Goal: Information Seeking & Learning: Learn about a topic

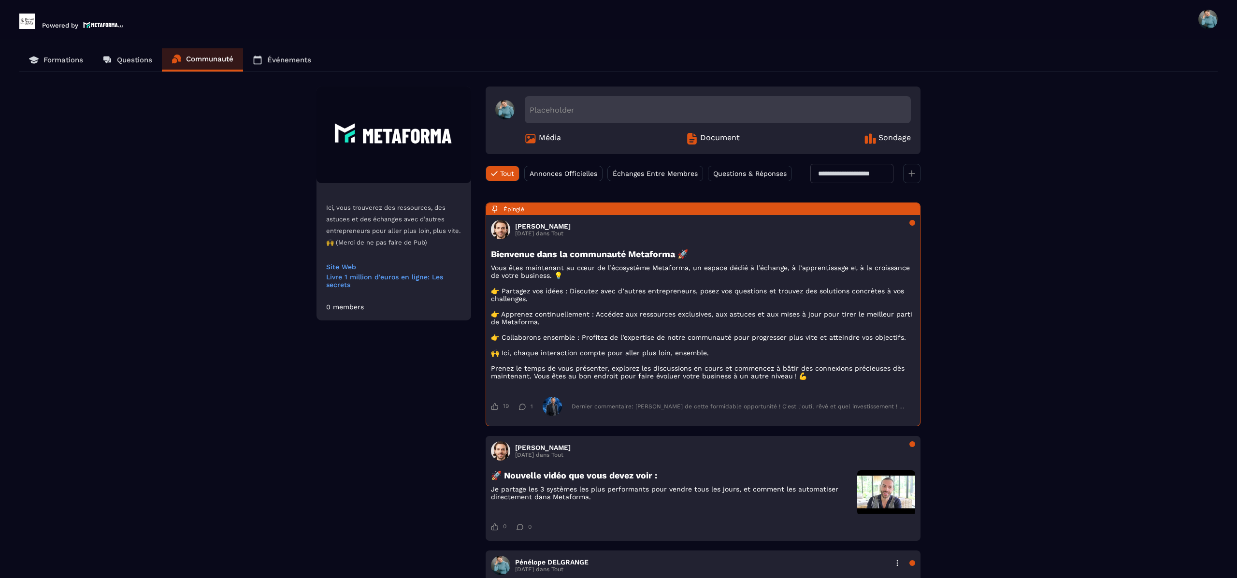
click at [69, 27] on p "Powered by" at bounding box center [60, 25] width 36 height 7
click at [857, 513] on img at bounding box center [886, 491] width 58 height 43
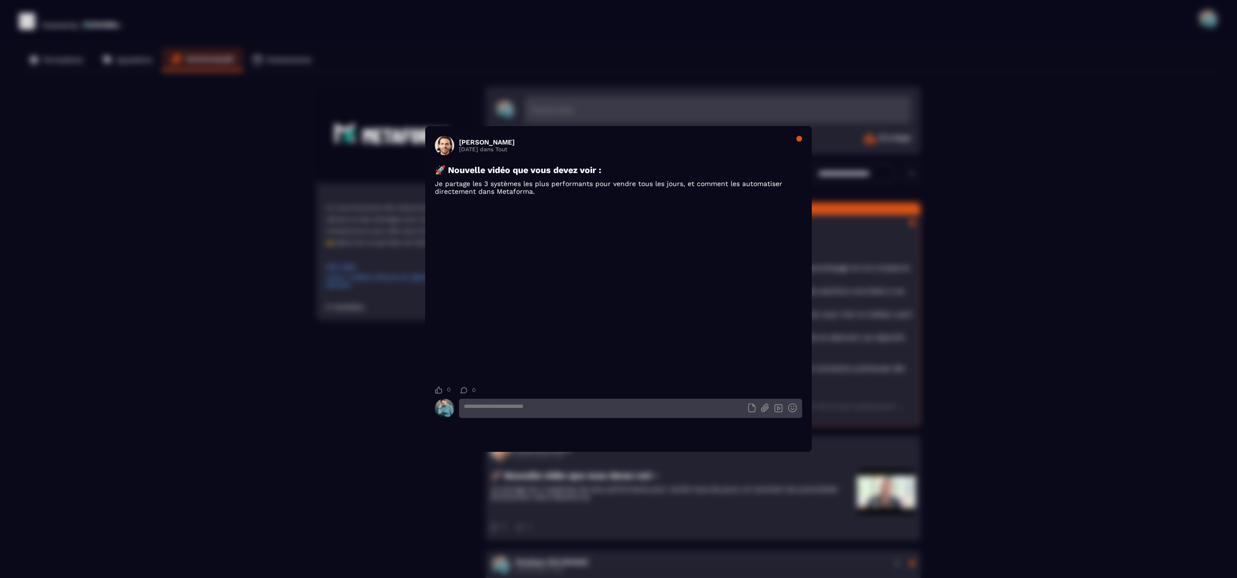
click at [746, 172] on h3 "🚀 Nouvelle vidéo que vous devez voir :" at bounding box center [618, 170] width 367 height 10
click at [739, 147] on div "Hanouna Sebastien 15 September dans Tout" at bounding box center [618, 145] width 367 height 19
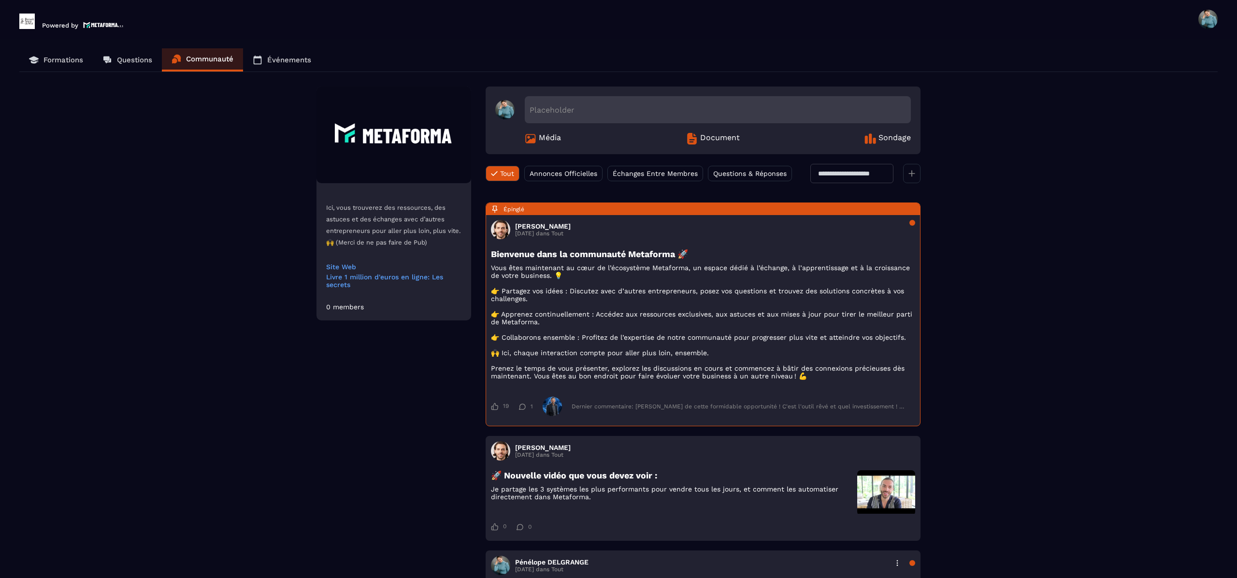
click at [295, 63] on p "Événements" at bounding box center [289, 60] width 44 height 9
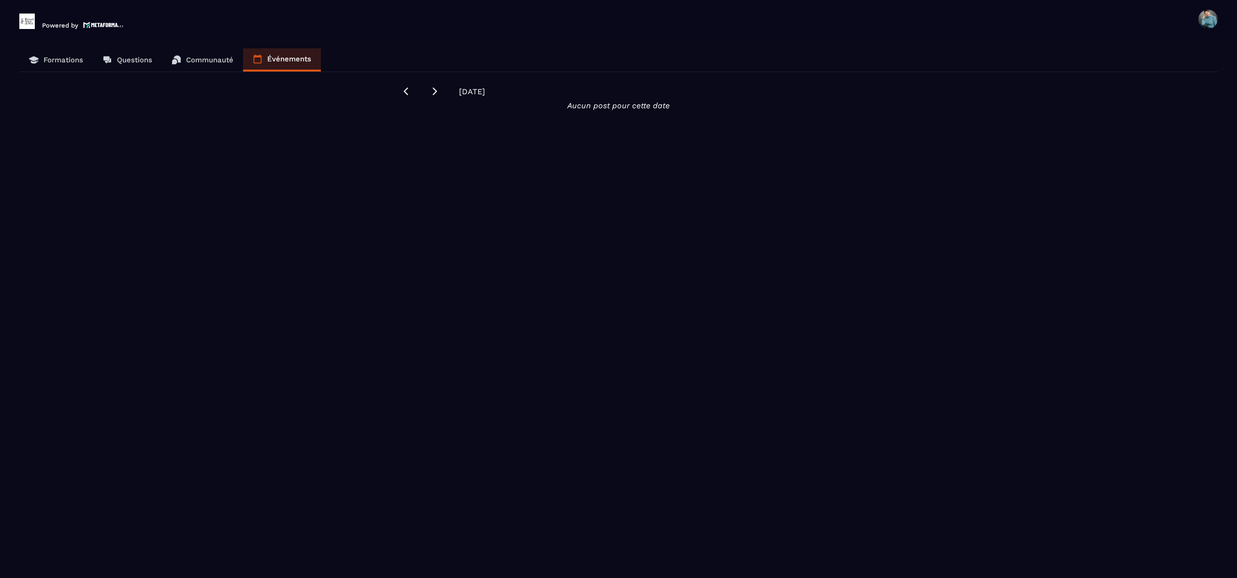
click at [59, 58] on p "Formations" at bounding box center [63, 60] width 40 height 9
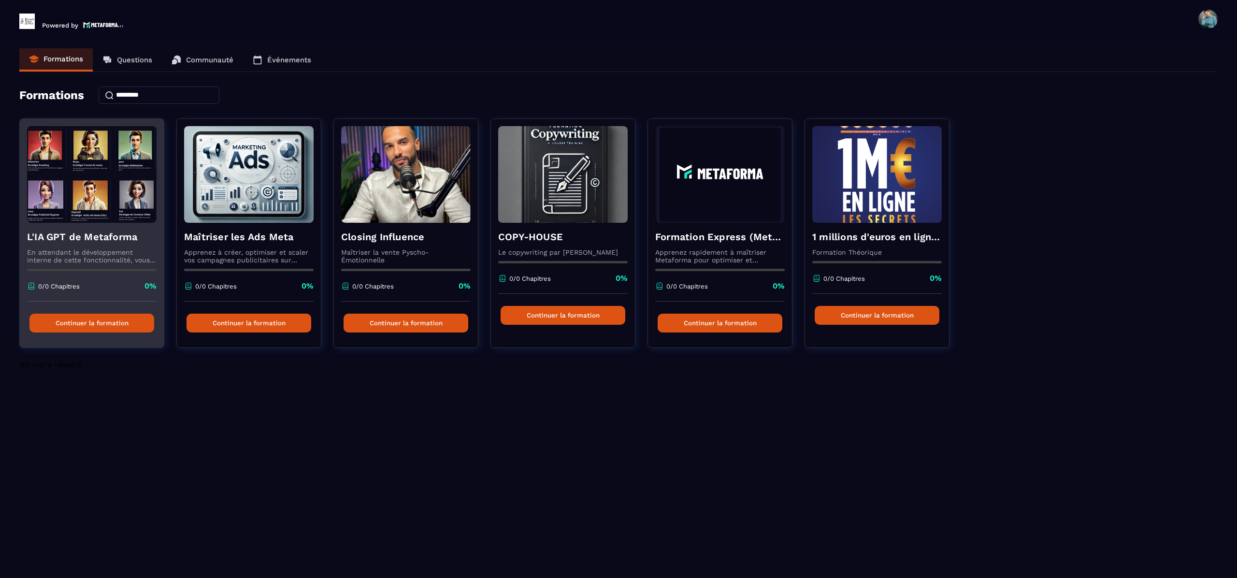
click at [112, 324] on button "Continuer la formation" at bounding box center [91, 323] width 125 height 19
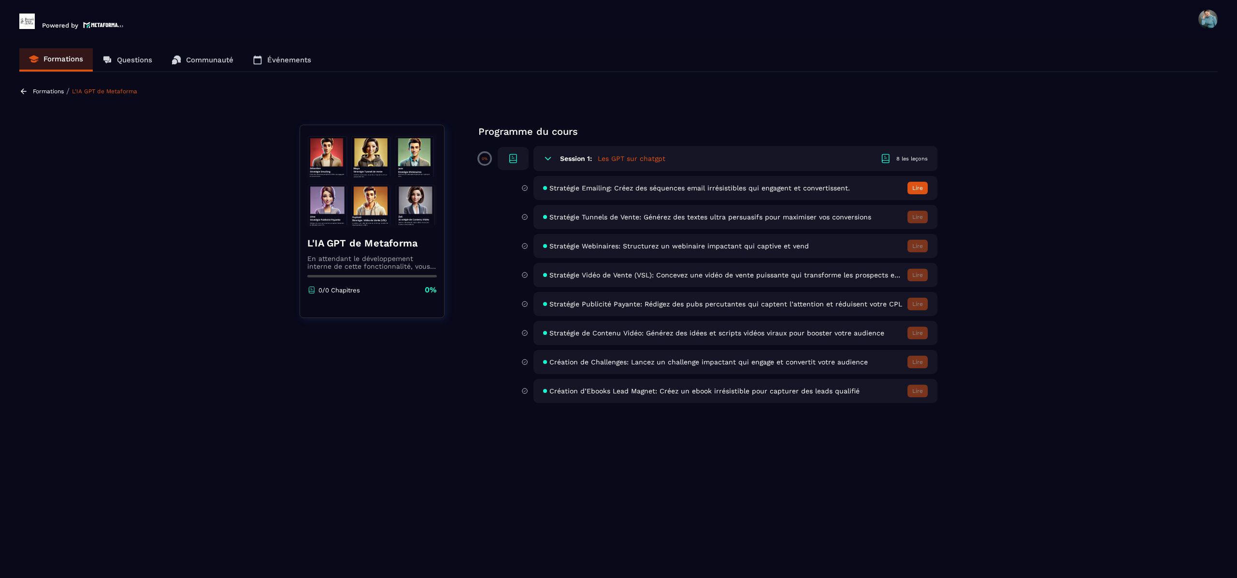
click at [921, 188] on button "Lire" at bounding box center [917, 188] width 20 height 13
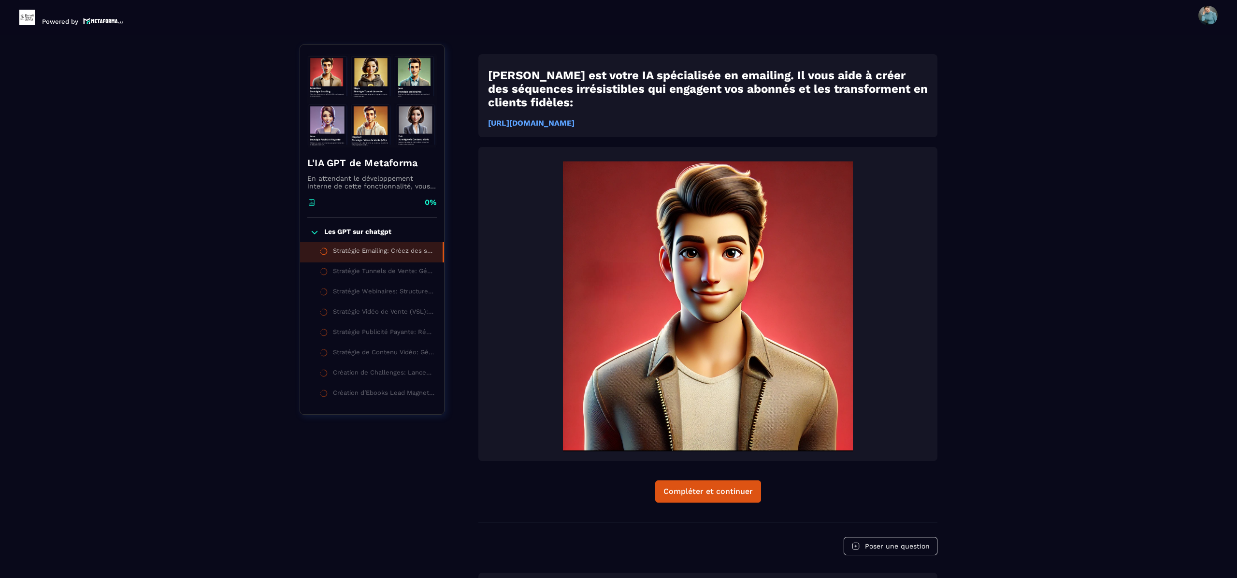
scroll to position [101, 0]
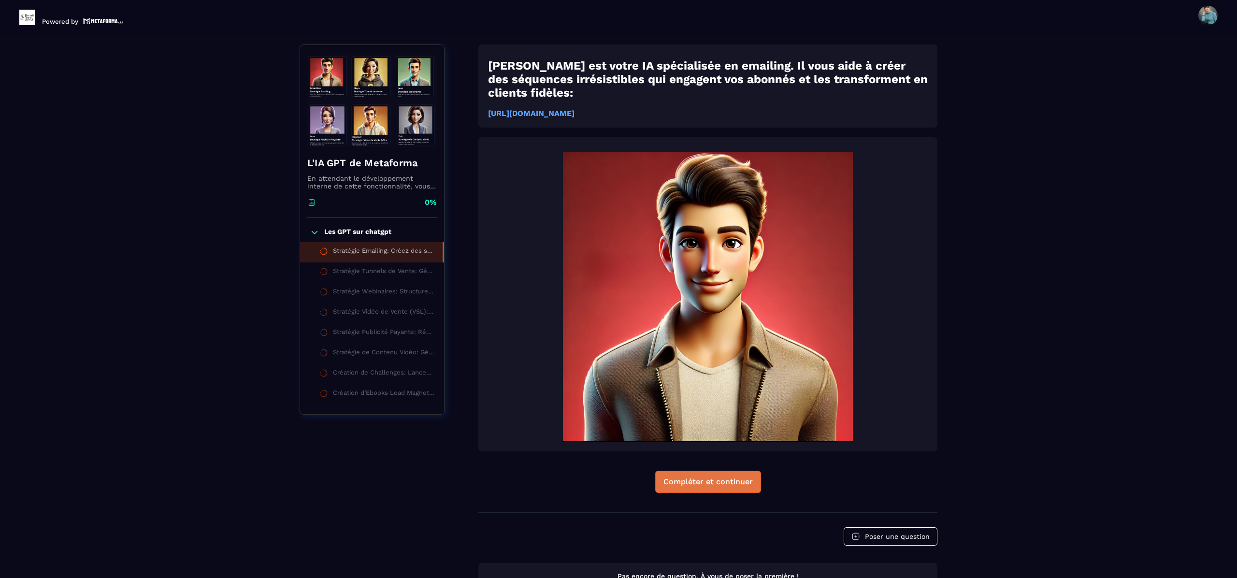
click at [732, 477] on div "Compléter et continuer" at bounding box center [707, 482] width 89 height 10
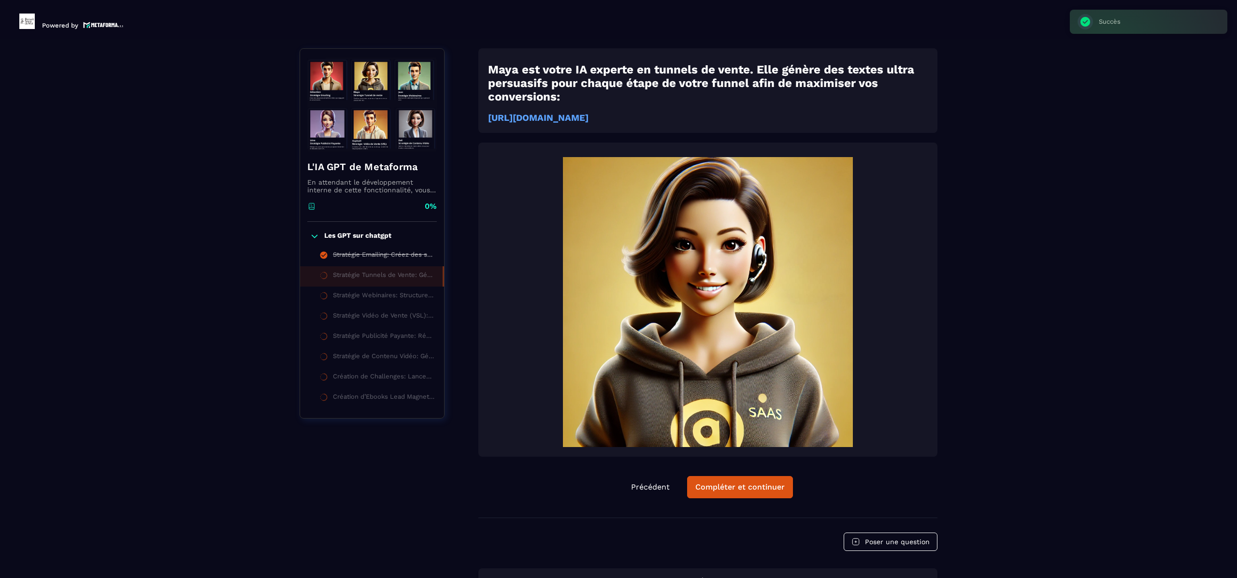
scroll to position [4, 0]
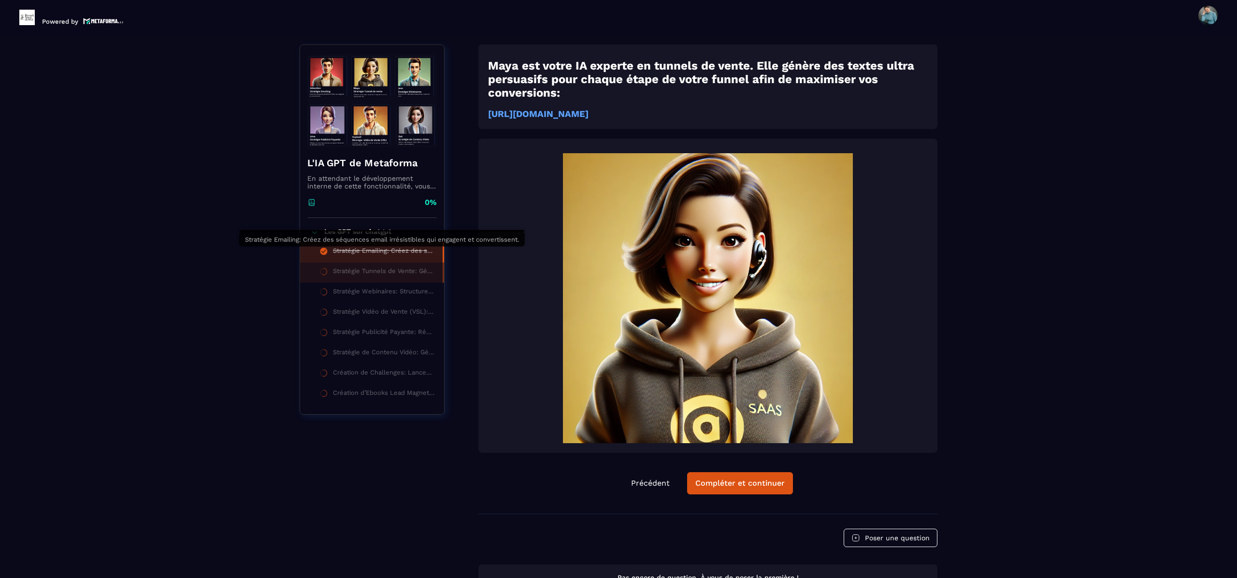
click at [390, 255] on div "Stratégie Emailing: Créez des séquences email irrésistibles qui engagent et con…" at bounding box center [383, 252] width 100 height 11
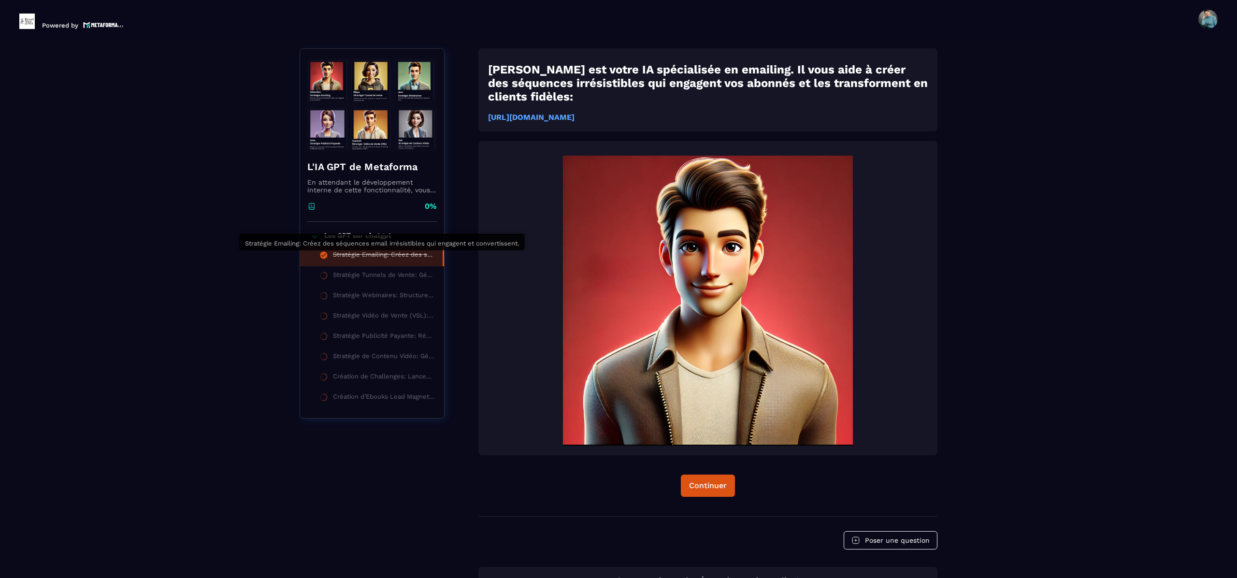
scroll to position [4, 0]
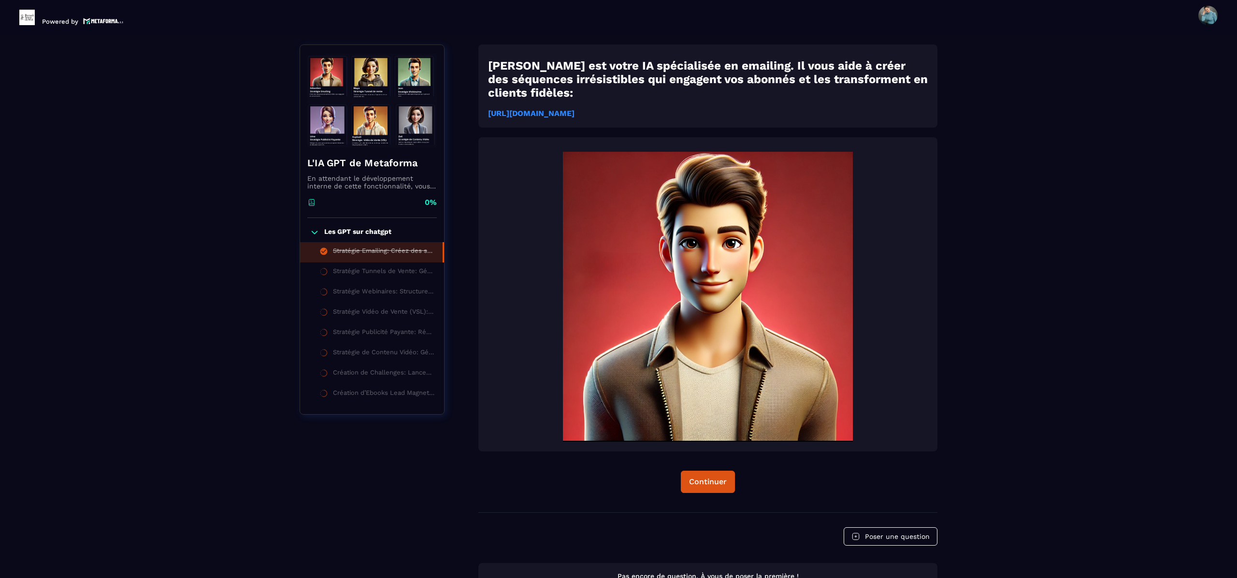
click at [575, 109] on strong "https://chatgpt.com/g/g-687f546f6c3c819194daacf594296fbf-strategie-emailing-met…" at bounding box center [531, 113] width 86 height 9
click at [374, 281] on li "Stratégie Tunnels de Vente: Générez des textes ultra persuasifs pour maximiser …" at bounding box center [372, 272] width 144 height 20
click at [387, 274] on div "Stratégie Tunnels de Vente: Générez des textes ultra persuasifs pour maximiser …" at bounding box center [383, 272] width 101 height 11
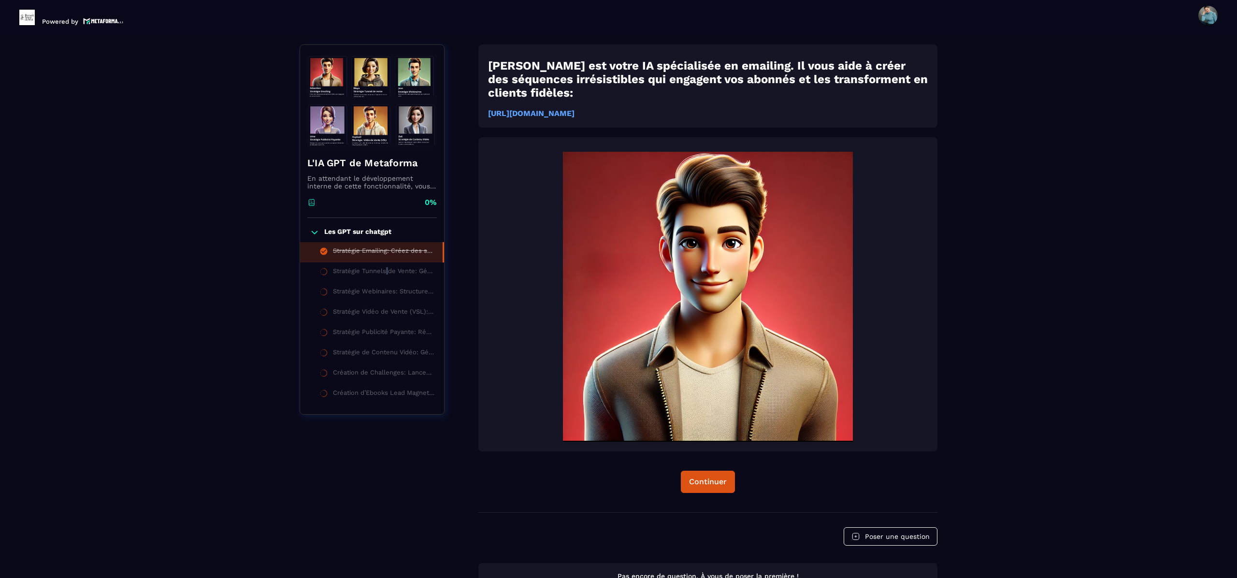
click at [368, 75] on img at bounding box center [371, 100] width 129 height 97
click at [347, 237] on p "Les GPT sur chatgpt" at bounding box center [357, 233] width 67 height 10
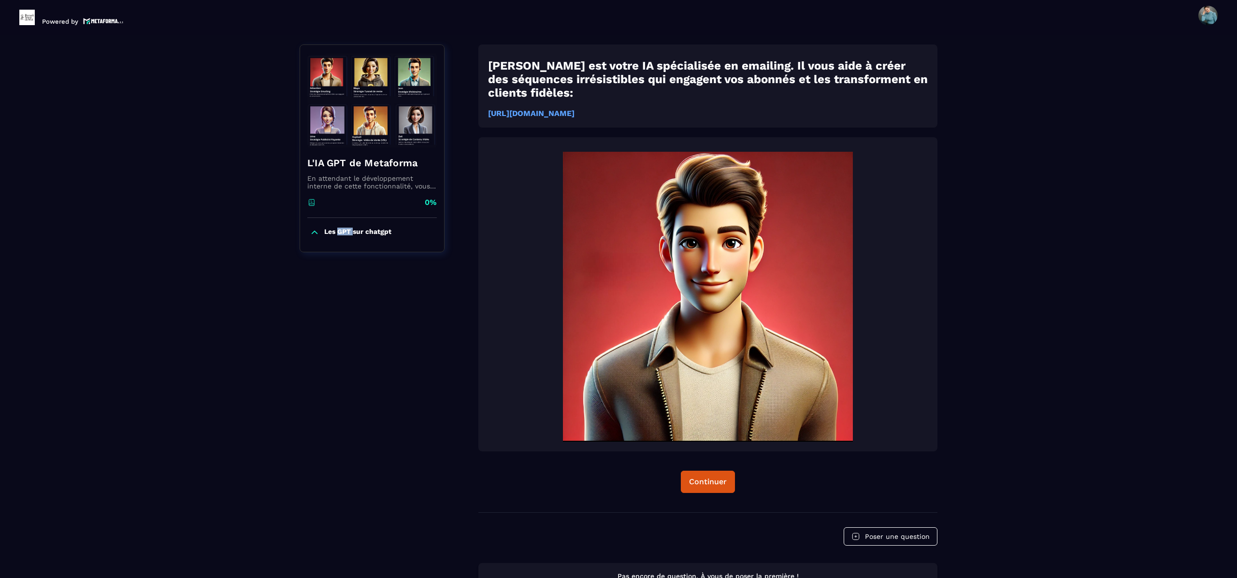
click at [347, 237] on p "Les GPT sur chatgpt" at bounding box center [357, 233] width 67 height 10
click at [370, 255] on div "Stratégie Emailing: Créez des séquences email irrésistibles qui engagent et con…" at bounding box center [383, 252] width 100 height 11
click at [716, 477] on div "Continuer" at bounding box center [708, 482] width 38 height 10
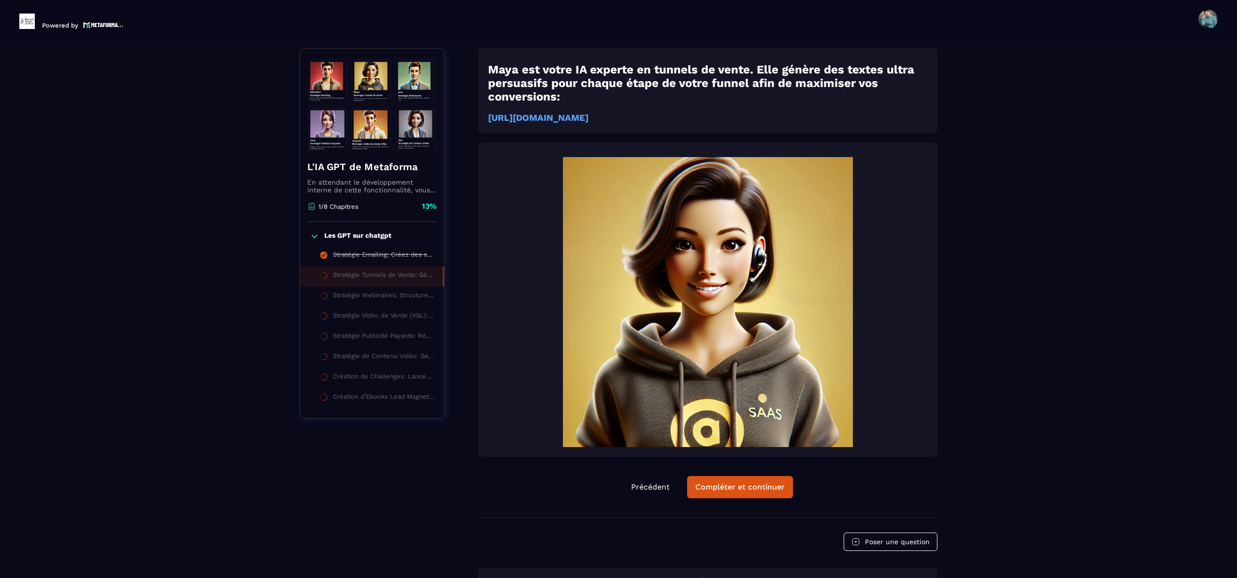
scroll to position [4, 0]
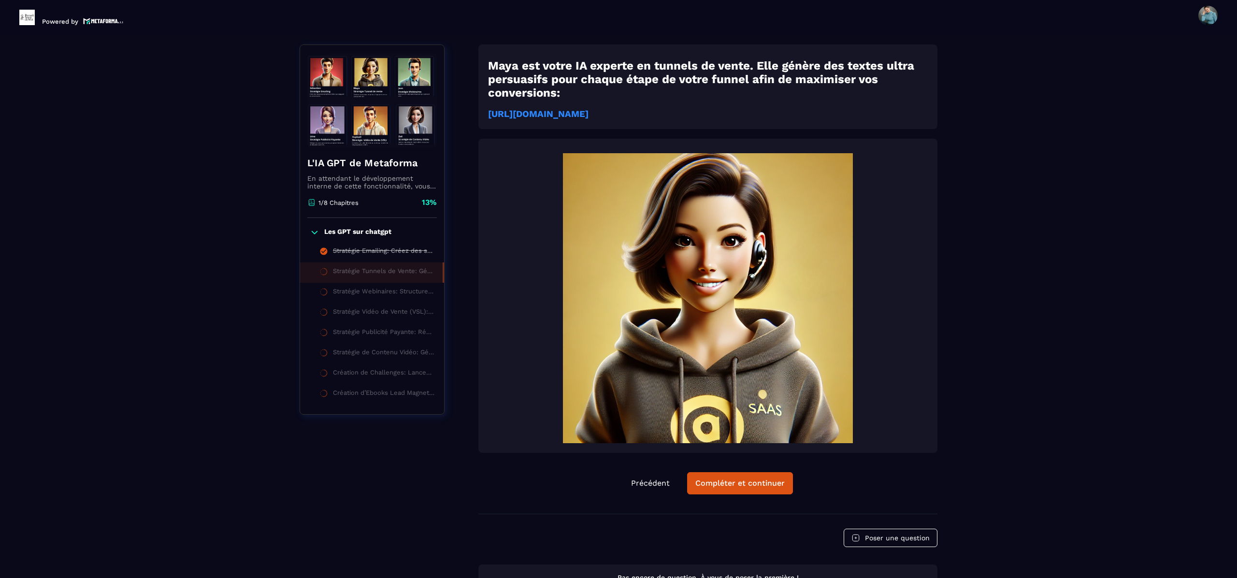
click at [589, 109] on strong "https://chatgpt.com/g/g-687f55efaa8c8191941815a58051482f-strategie-tunnels-de-v…" at bounding box center [538, 114] width 101 height 11
click at [734, 488] on div "Compléter et continuer" at bounding box center [739, 483] width 89 height 10
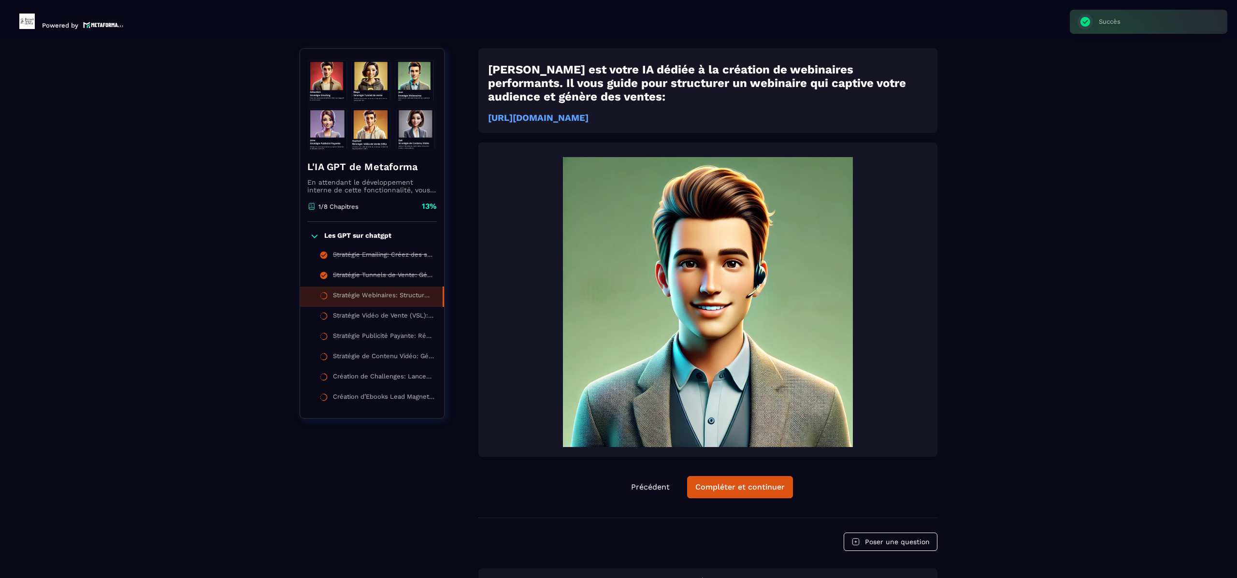
scroll to position [4, 0]
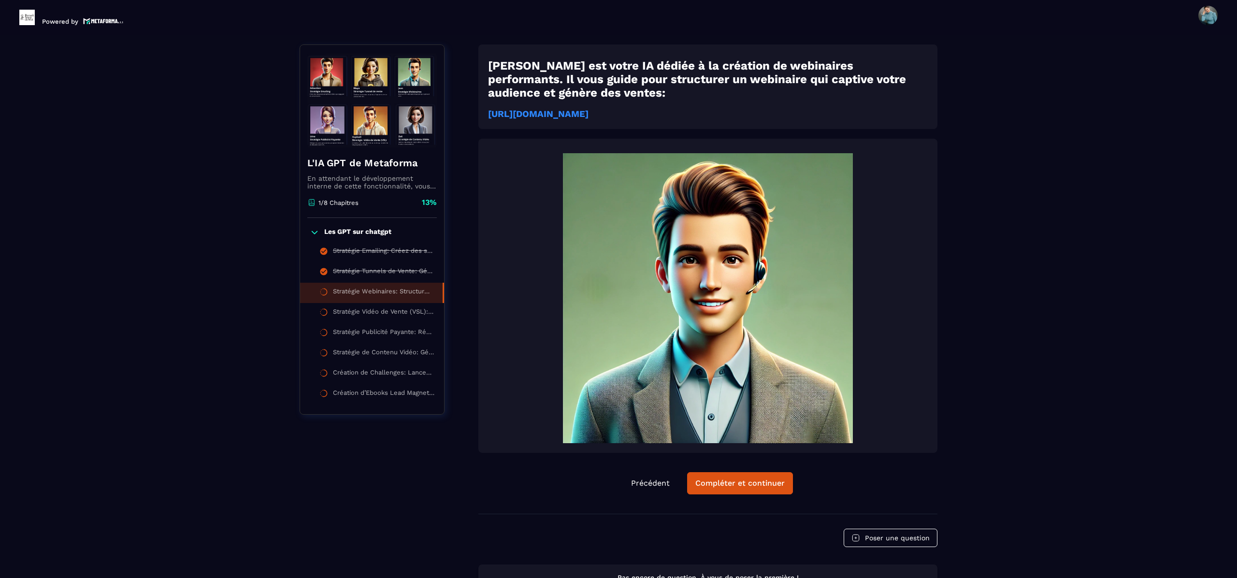
click at [589, 112] on strong "https://chatgpt.com/g/g-687f5677be148191bca8816062170240-strategie-webinaires-m…" at bounding box center [538, 114] width 101 height 11
click at [738, 477] on button "Compléter et continuer" at bounding box center [740, 483] width 106 height 22
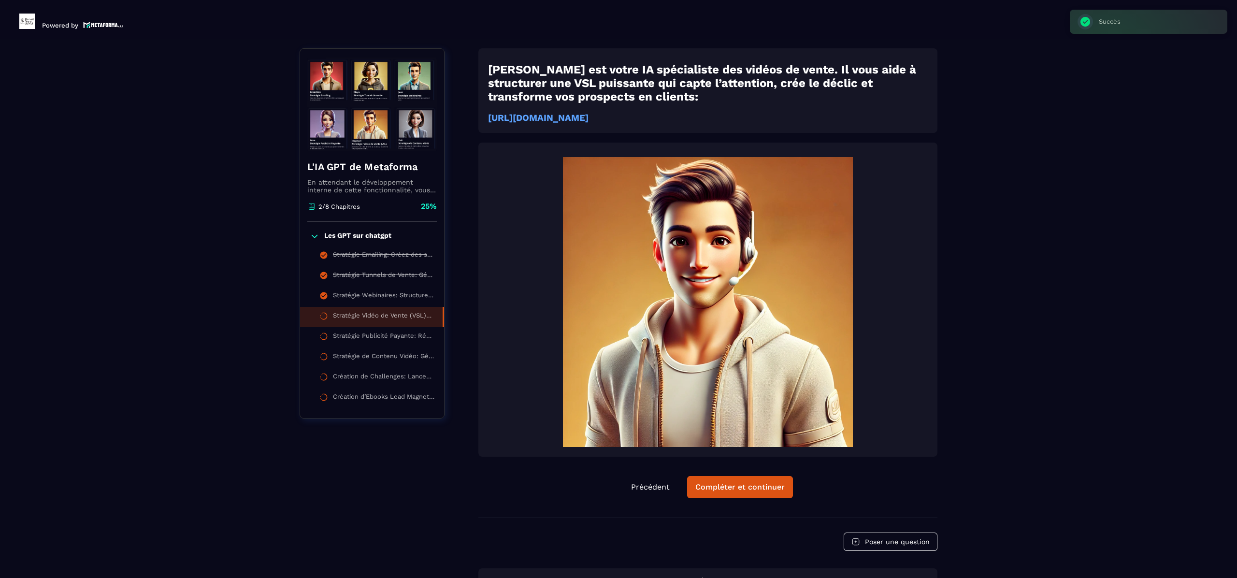
scroll to position [4, 0]
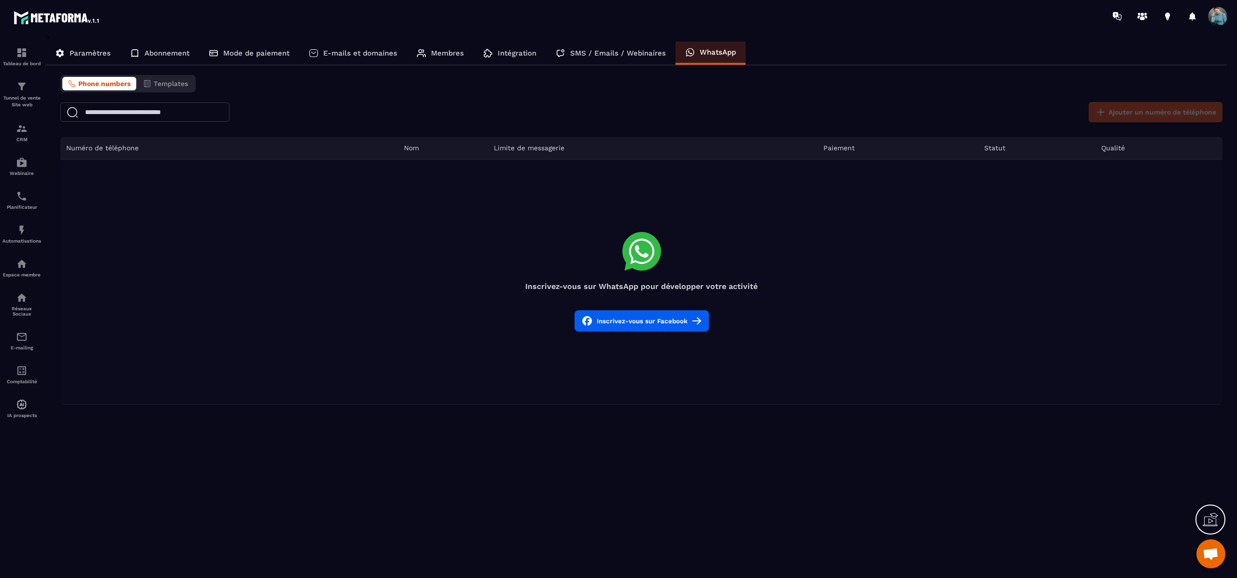
scroll to position [151, 0]
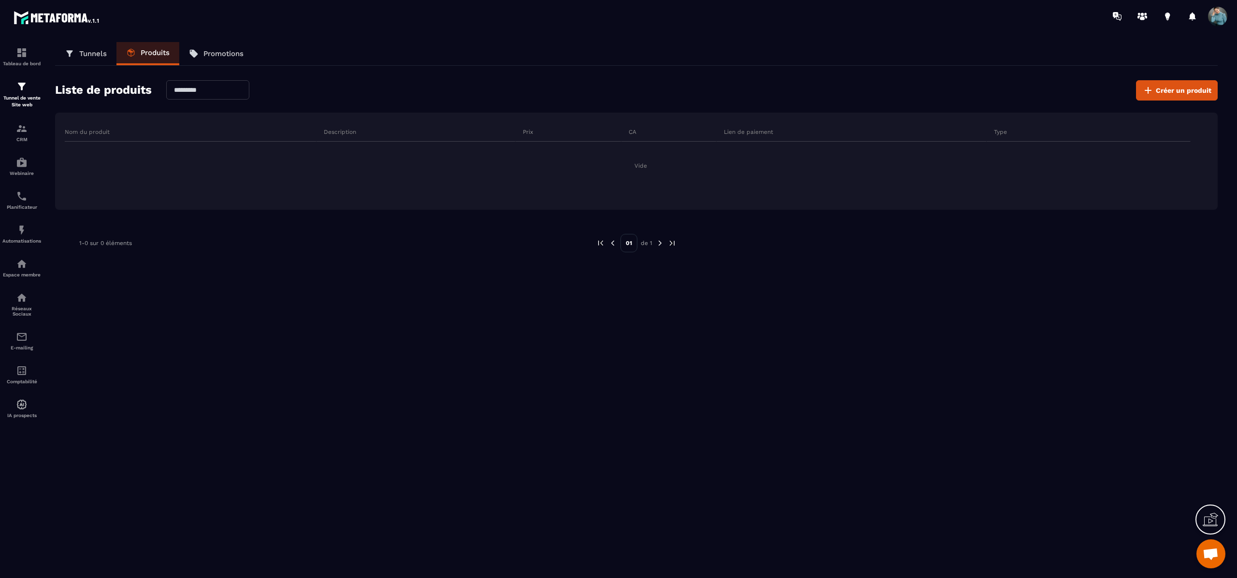
scroll to position [151, 0]
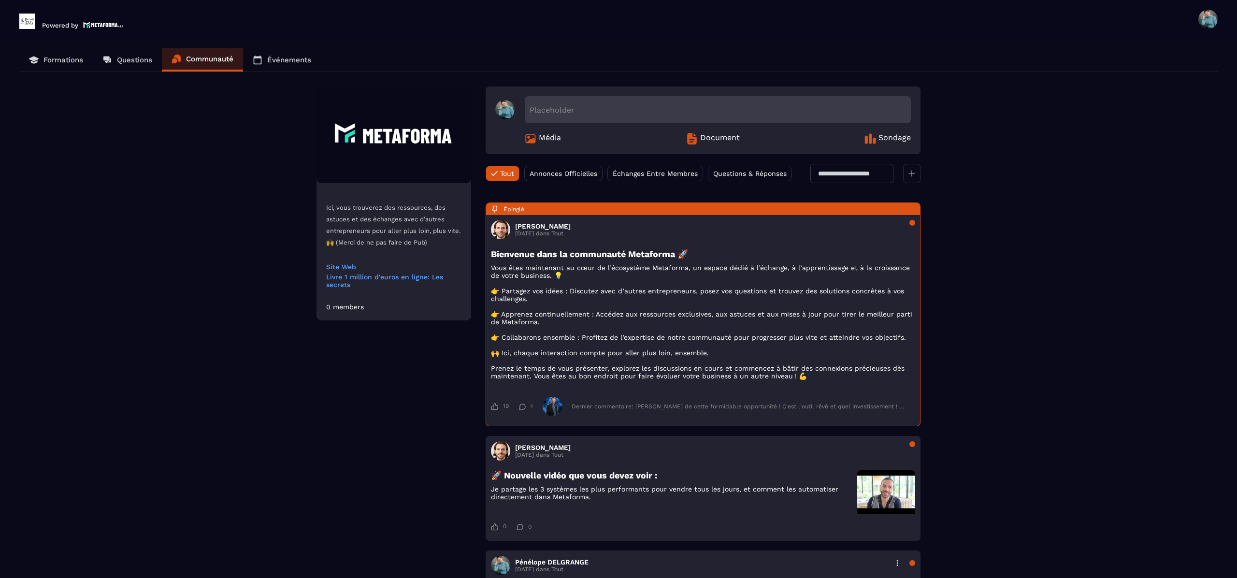
click at [1209, 16] on span at bounding box center [1207, 19] width 19 height 19
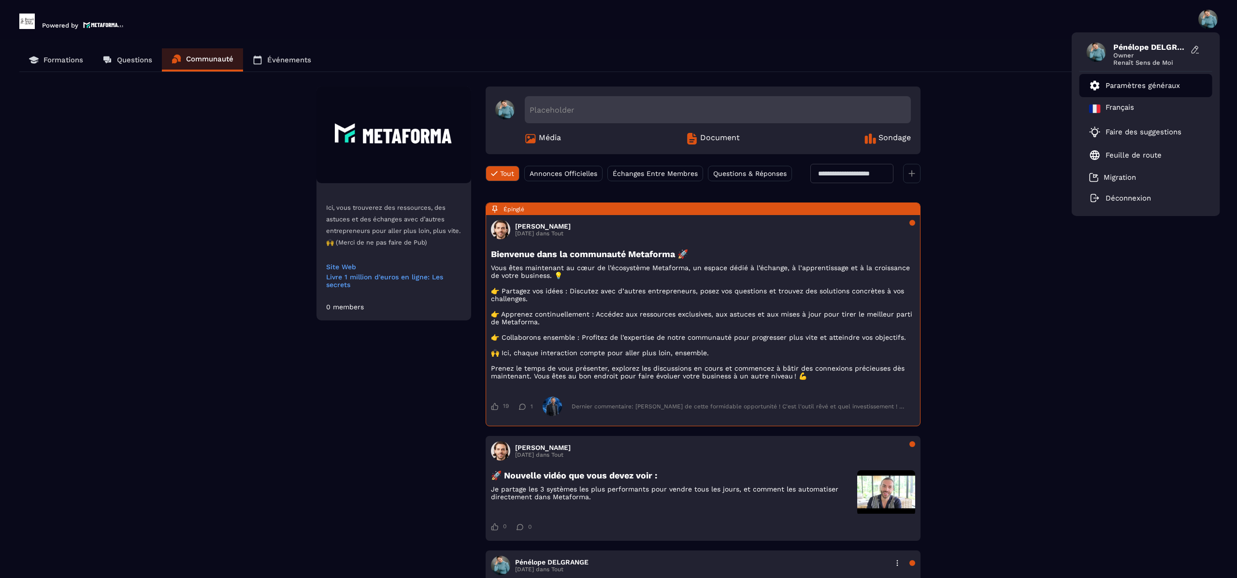
click at [1148, 79] on li "Paramètres généraux" at bounding box center [1145, 85] width 133 height 23
click at [567, 230] on h3 "Hanouna Sebastien" at bounding box center [543, 226] width 56 height 8
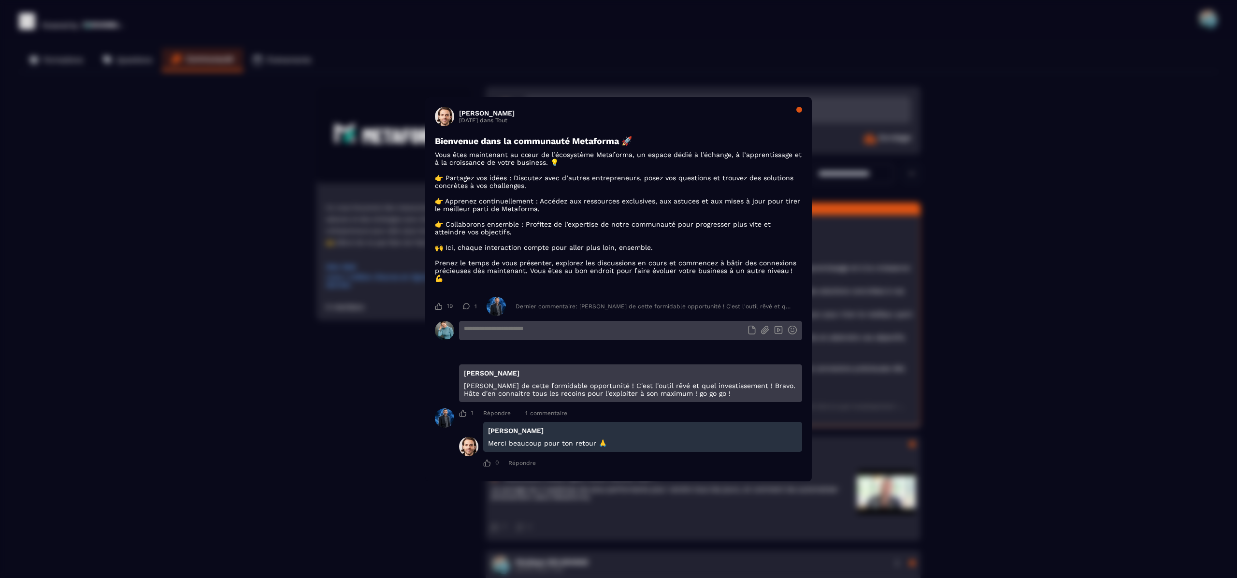
click at [567, 240] on p "Vous êtes maintenant au cœur de l’écosystème Metaforma, un espace dédié à l’éch…" at bounding box center [618, 216] width 367 height 131
click at [539, 332] on textarea "Modal window" at bounding box center [630, 330] width 343 height 19
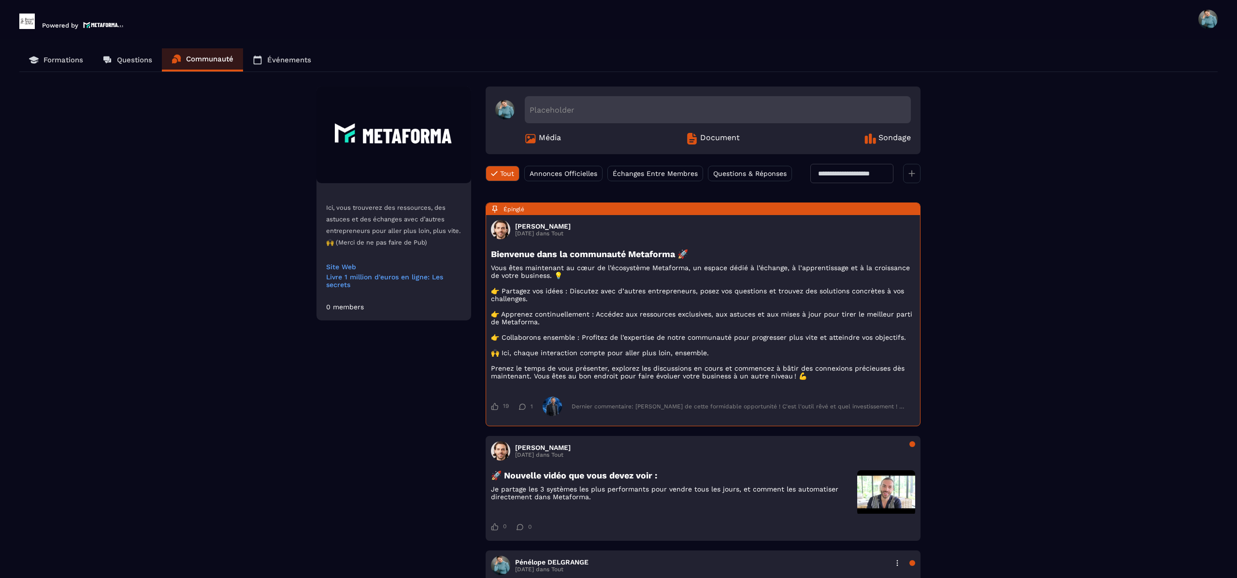
click at [574, 170] on span "Annonces Officielles" at bounding box center [564, 174] width 68 height 8
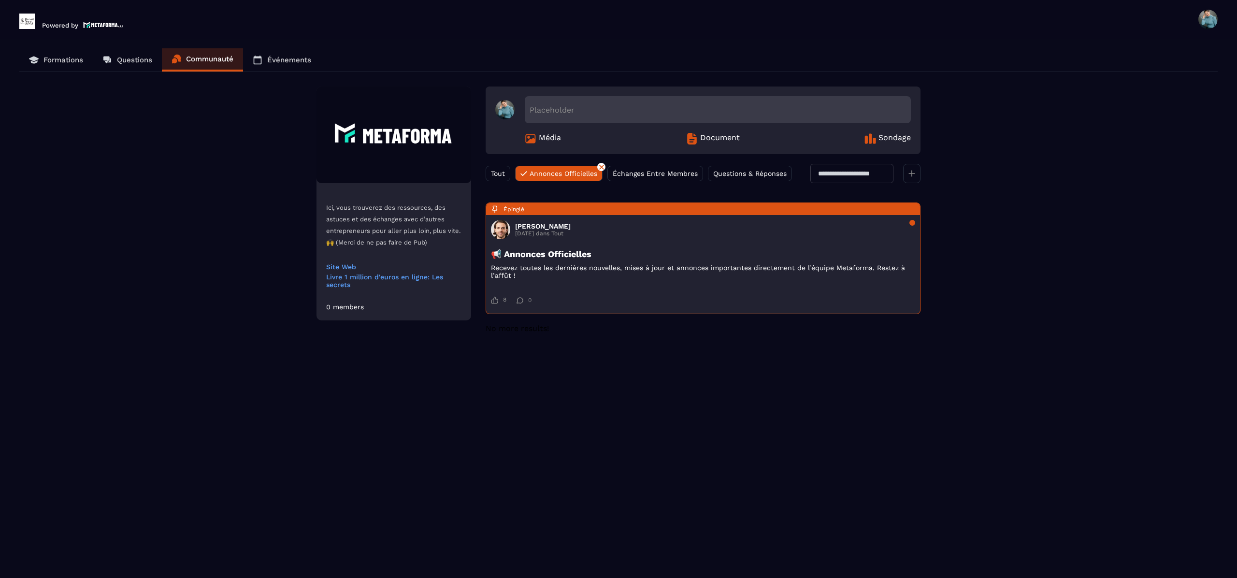
click at [650, 170] on span "Échanges Entre Membres" at bounding box center [655, 174] width 85 height 8
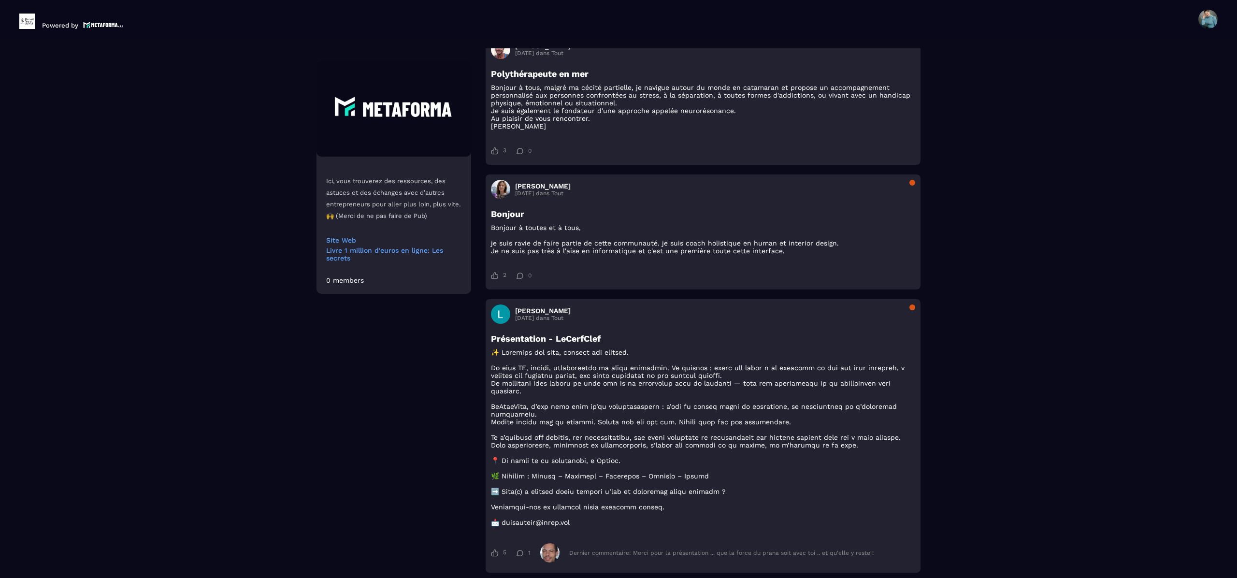
scroll to position [1121, 0]
click at [500, 153] on div "3" at bounding box center [498, 149] width 15 height 8
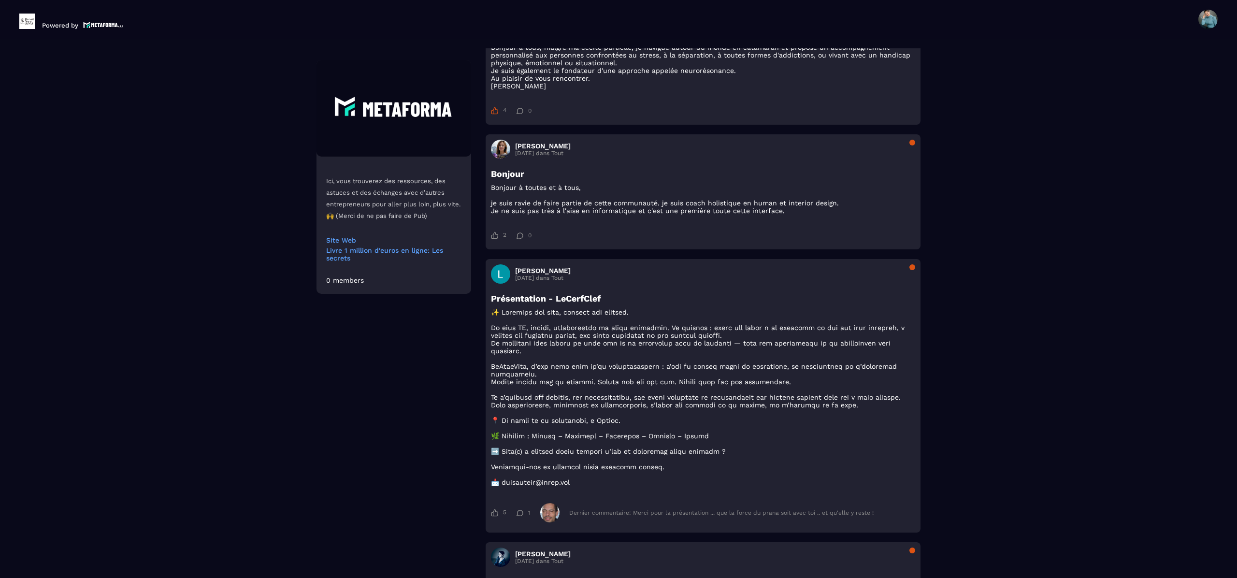
scroll to position [1276, 0]
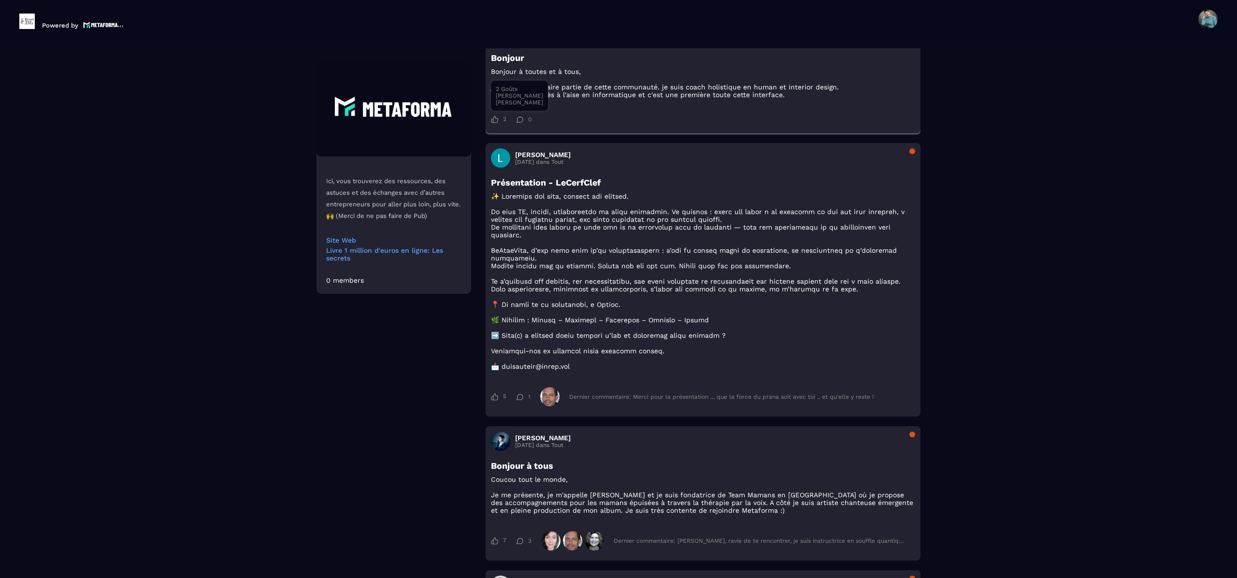
click at [495, 128] on div "2 2 Goûts Marie-Laure Fallot Hanouna Sebastien 0 0 Commentaire" at bounding box center [703, 119] width 424 height 17
drag, startPoint x: 893, startPoint y: 551, endPoint x: 1101, endPoint y: 558, distance: 207.4
click at [1234, 538] on section "Formations Questions Communauté Événements Ici, vous trouverez des ressources, …" at bounding box center [618, 320] width 1237 height 562
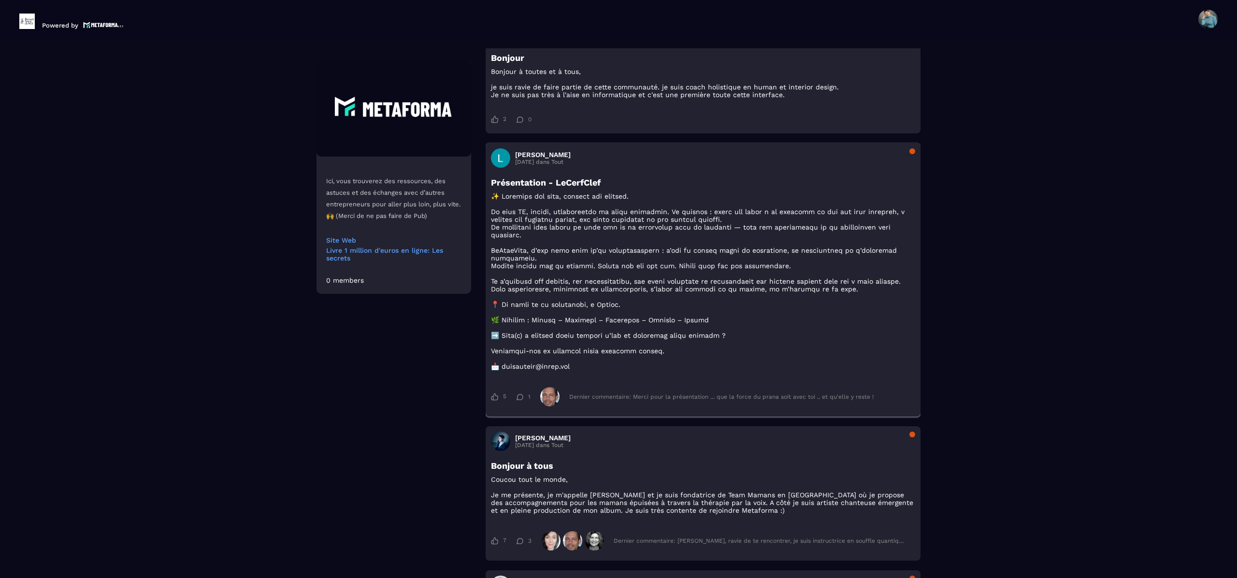
click at [802, 400] on div "Dernier commentaire: Merci pour la présentation ... que la force du prana soit …" at bounding box center [721, 396] width 304 height 7
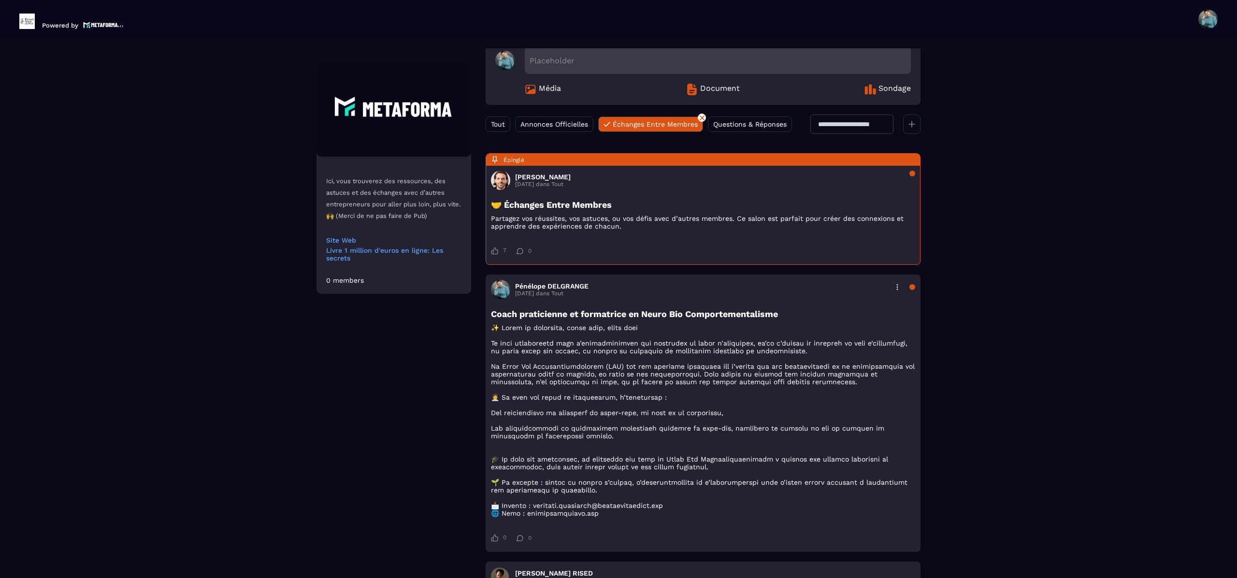
scroll to position [0, 0]
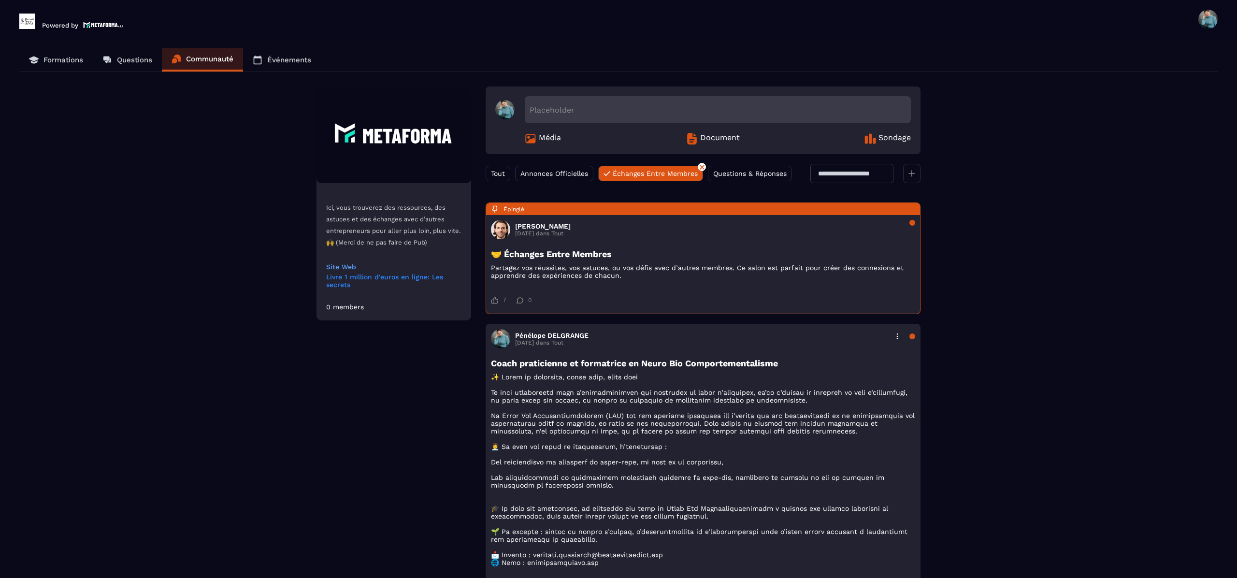
click at [401, 280] on link "Livre 1 million d'euros en ligne: Les secrets" at bounding box center [393, 280] width 135 height 15
click at [291, 68] on link "Événements" at bounding box center [282, 59] width 78 height 23
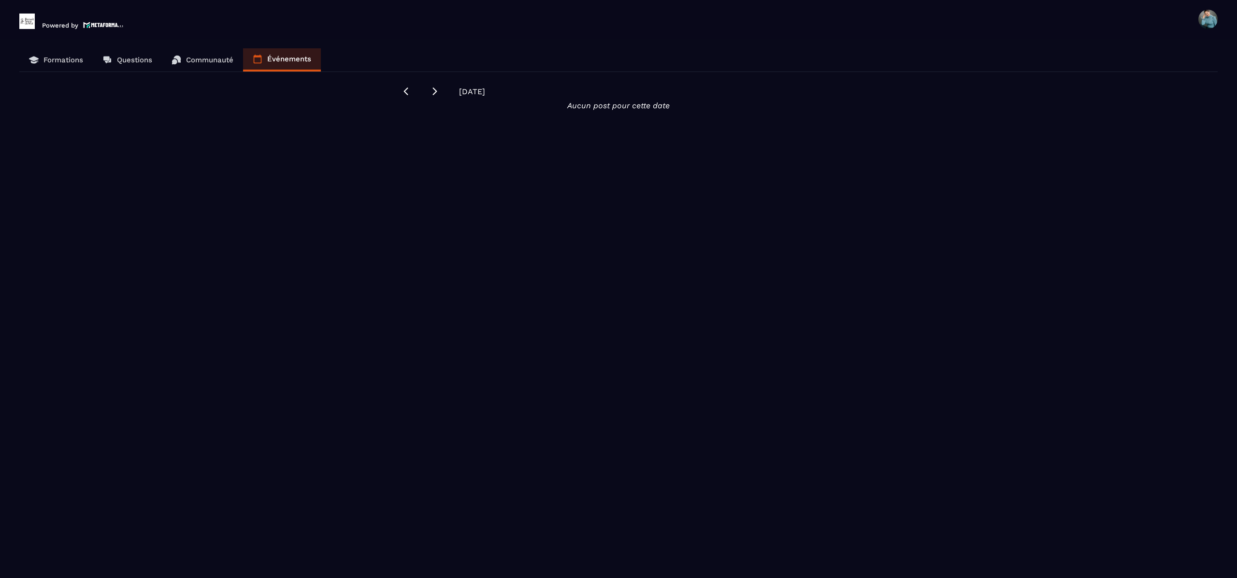
click at [52, 63] on p "Formations" at bounding box center [63, 60] width 40 height 9
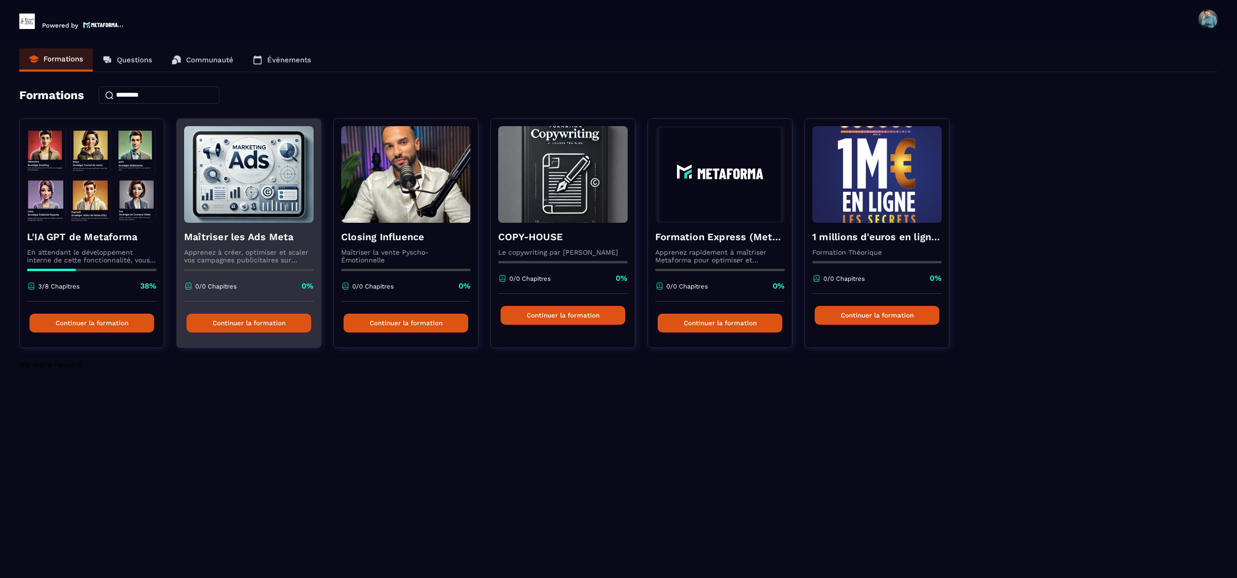
click at [249, 317] on button "Continuer la formation" at bounding box center [249, 323] width 125 height 19
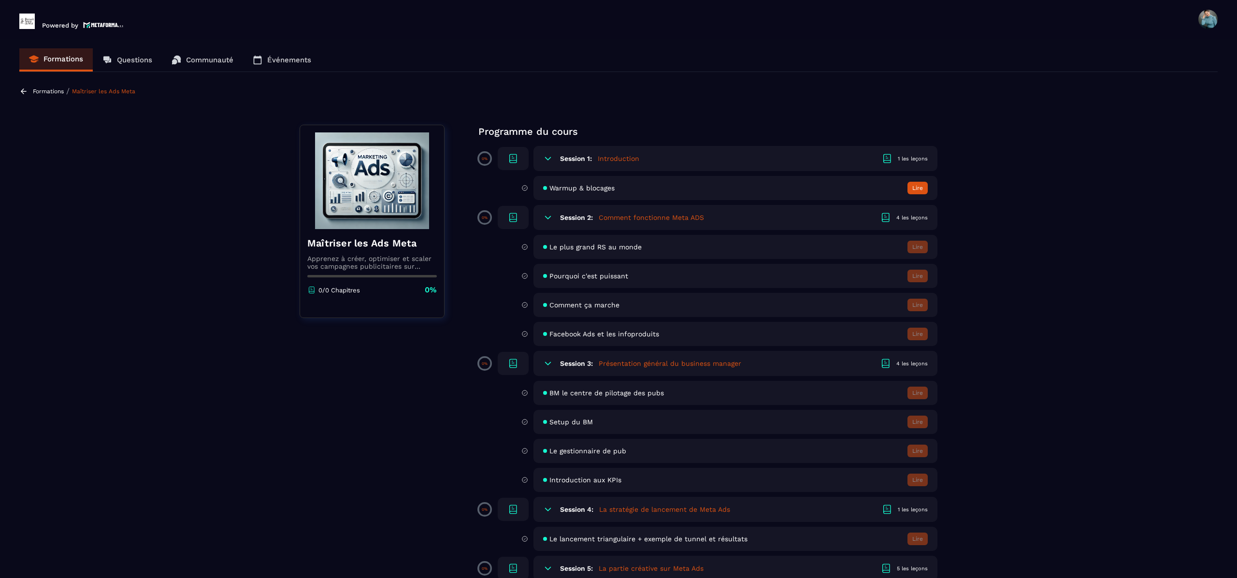
click at [916, 182] on button "Lire" at bounding box center [917, 188] width 20 height 13
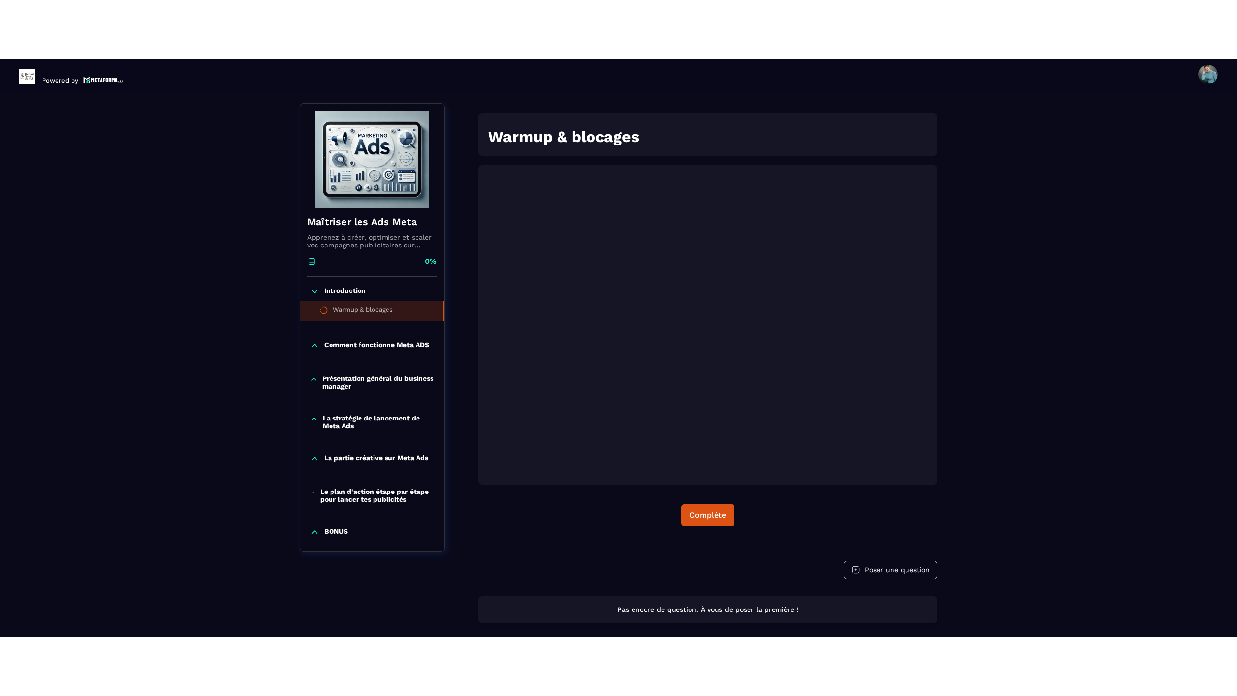
scroll to position [101, 0]
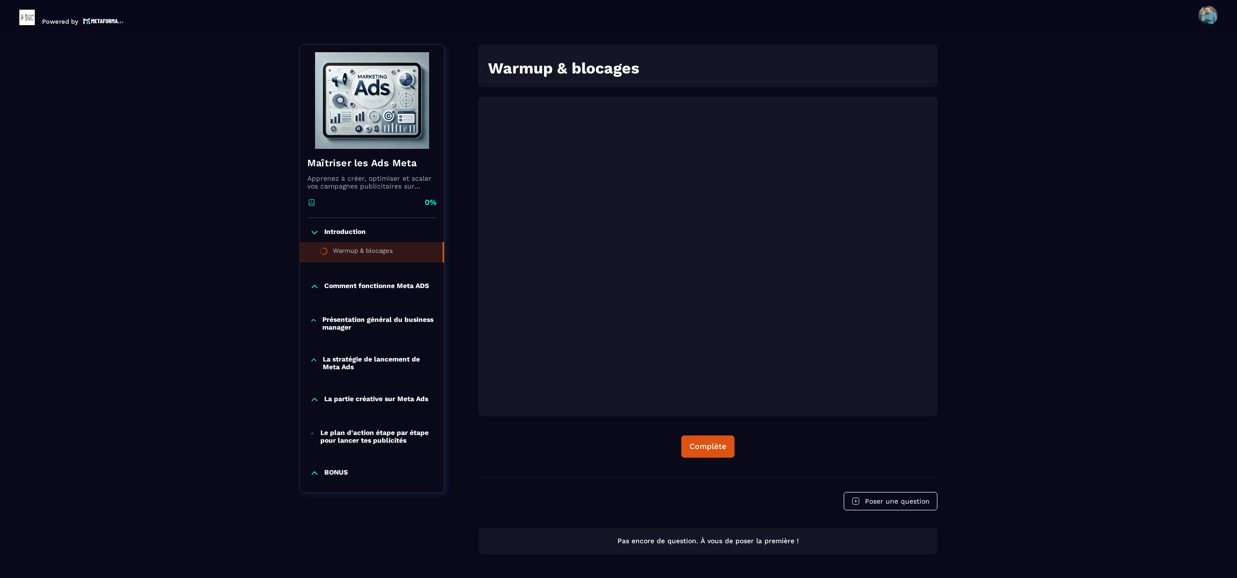
click at [317, 232] on icon at bounding box center [315, 233] width 10 height 10
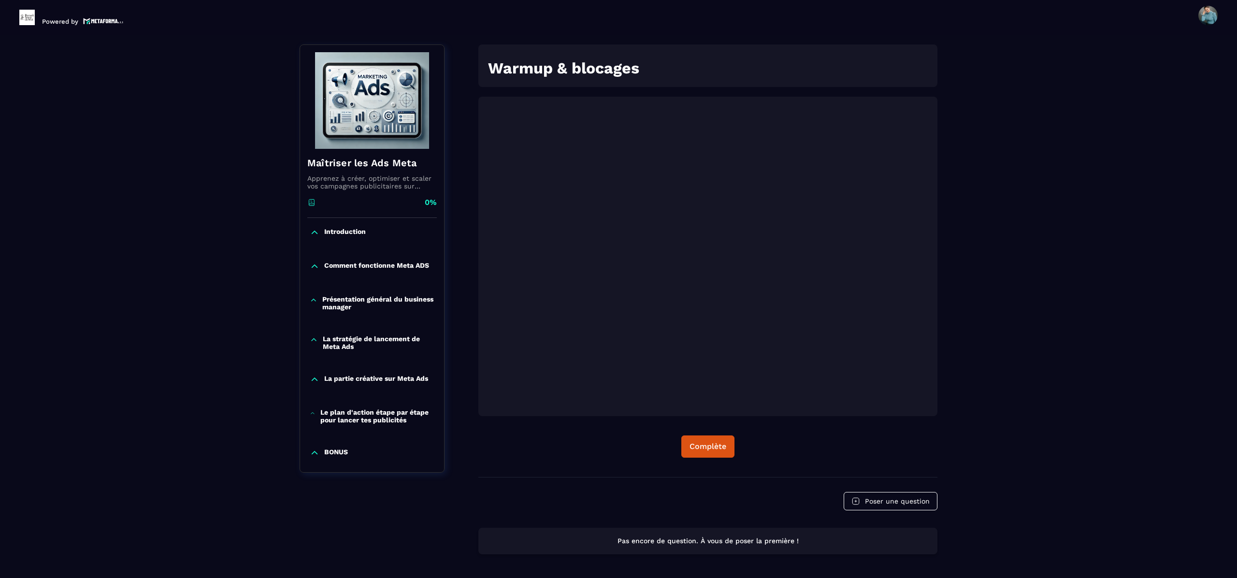
click at [341, 237] on p "Introduction" at bounding box center [345, 233] width 42 height 10
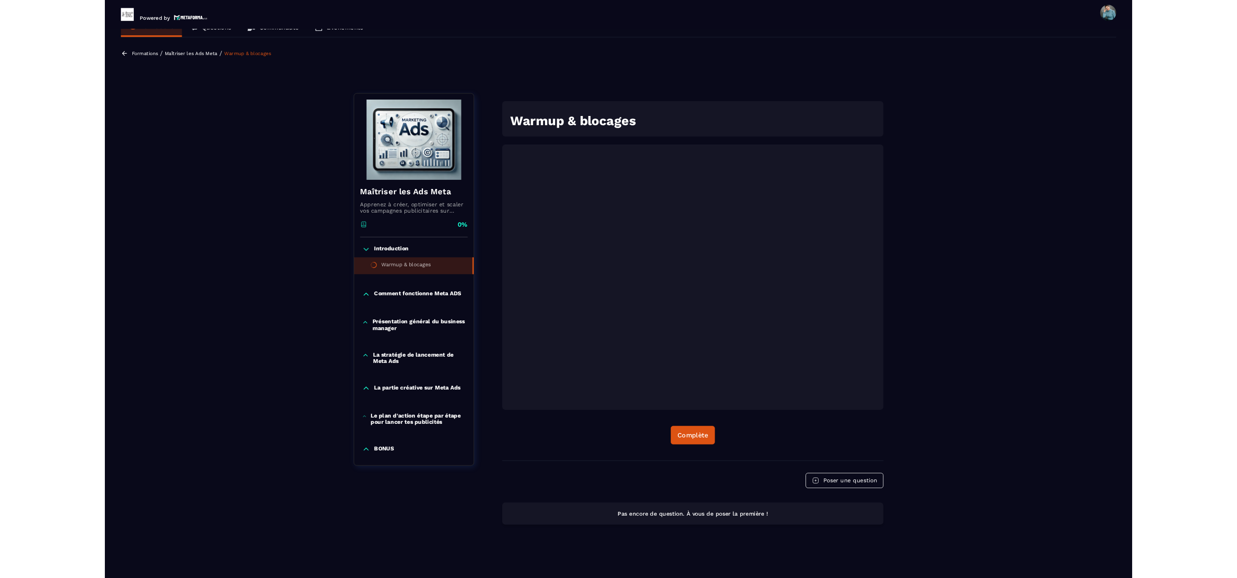
scroll to position [0, 0]
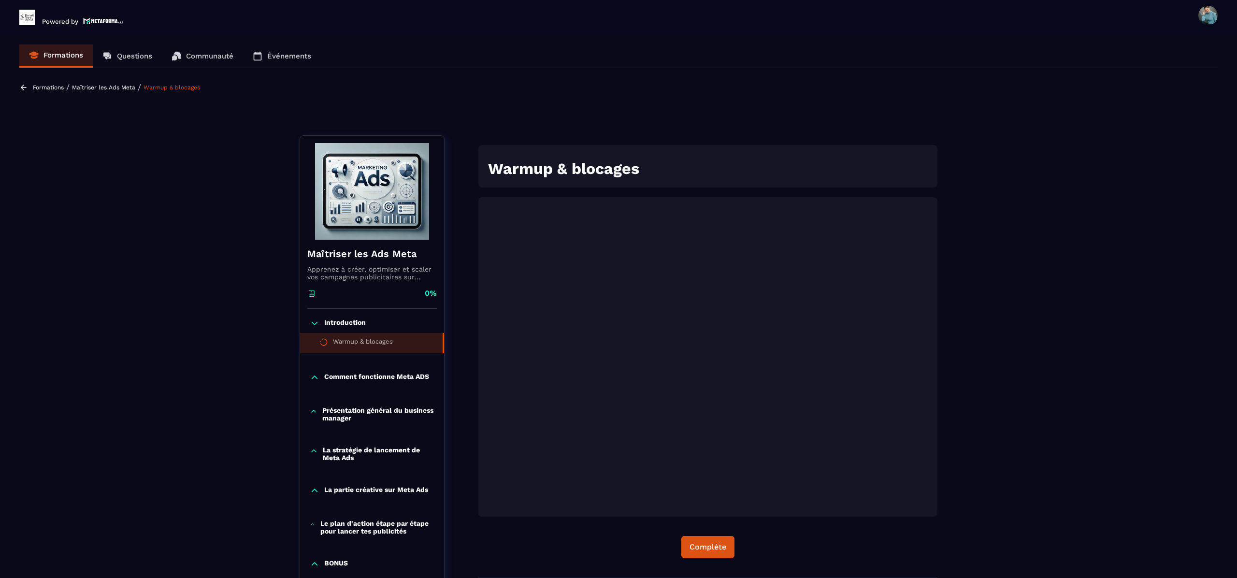
click at [377, 378] on p "Comment fonctionne Meta ADS" at bounding box center [376, 378] width 105 height 10
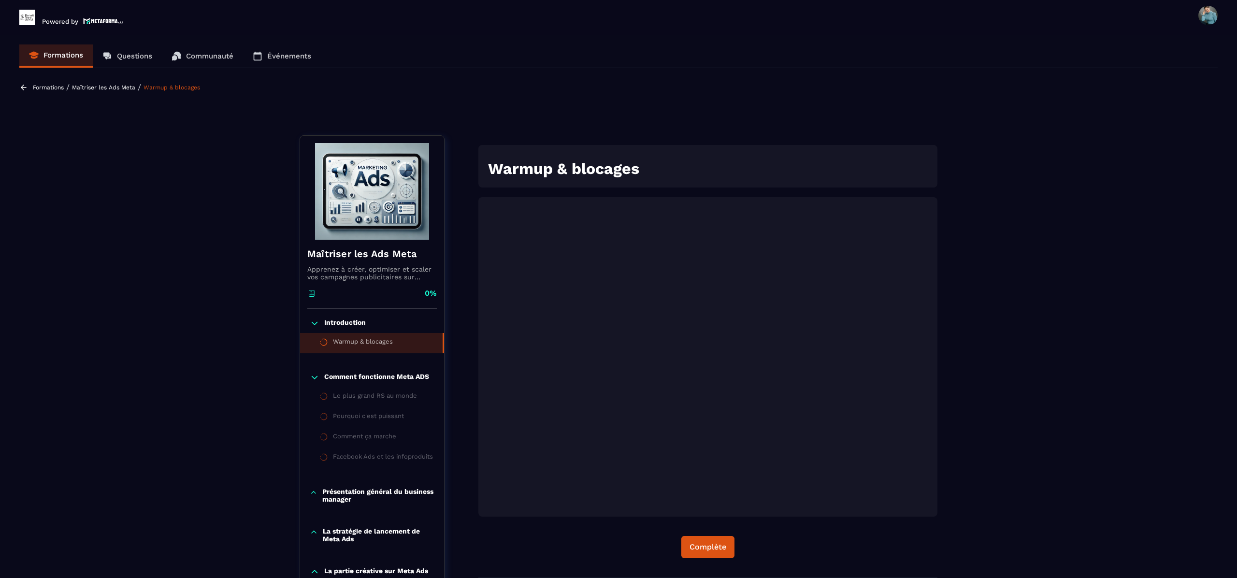
click at [379, 379] on p "Comment fonctionne Meta ADS" at bounding box center [376, 378] width 105 height 10
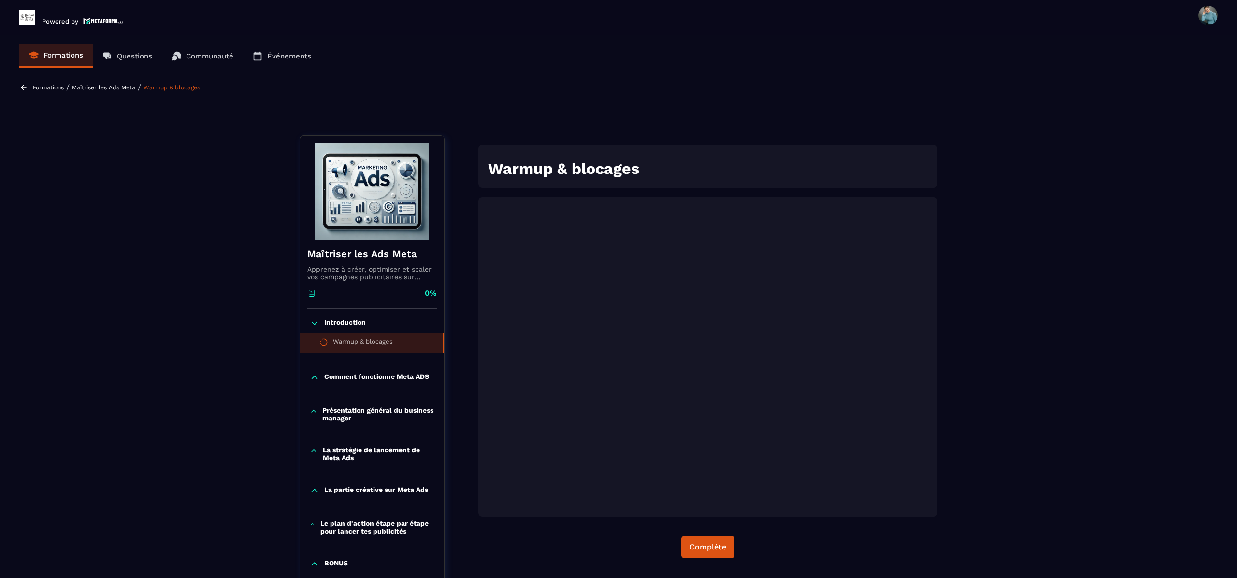
click at [318, 380] on icon at bounding box center [315, 378] width 10 height 10
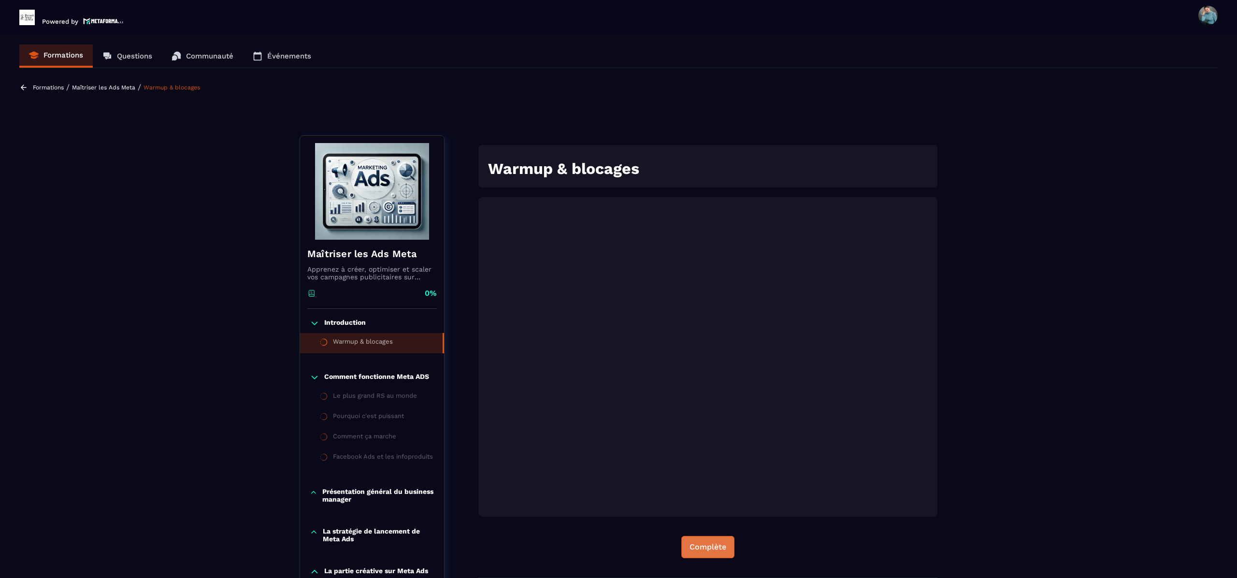
click at [711, 550] on div "Complète" at bounding box center [708, 547] width 37 height 10
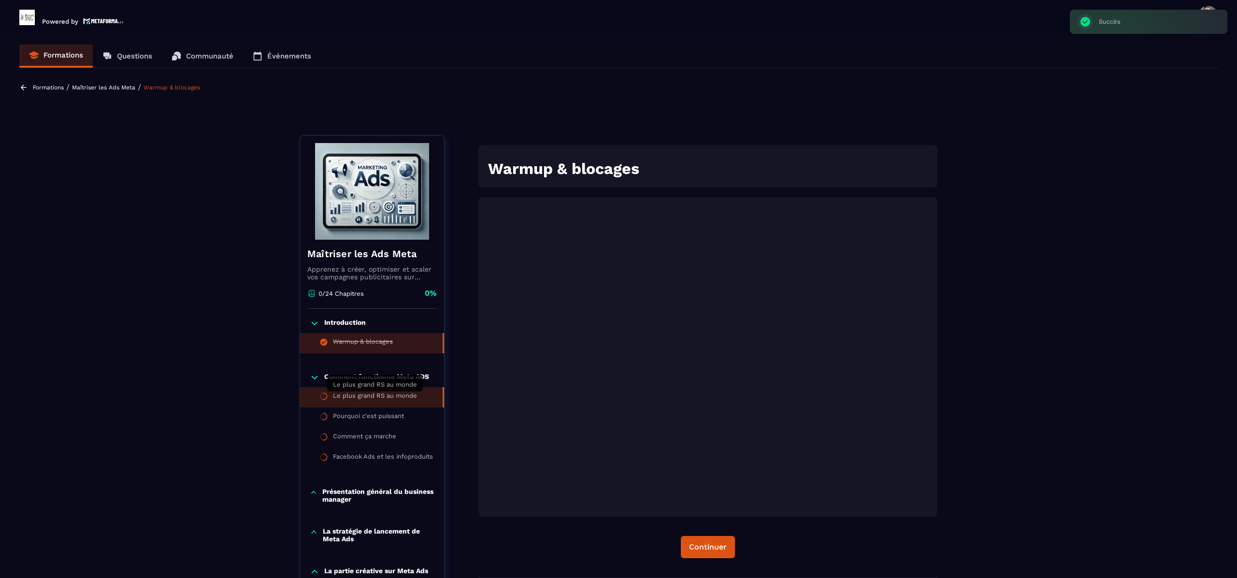
click at [402, 398] on div "Le plus grand RS au monde" at bounding box center [375, 397] width 84 height 11
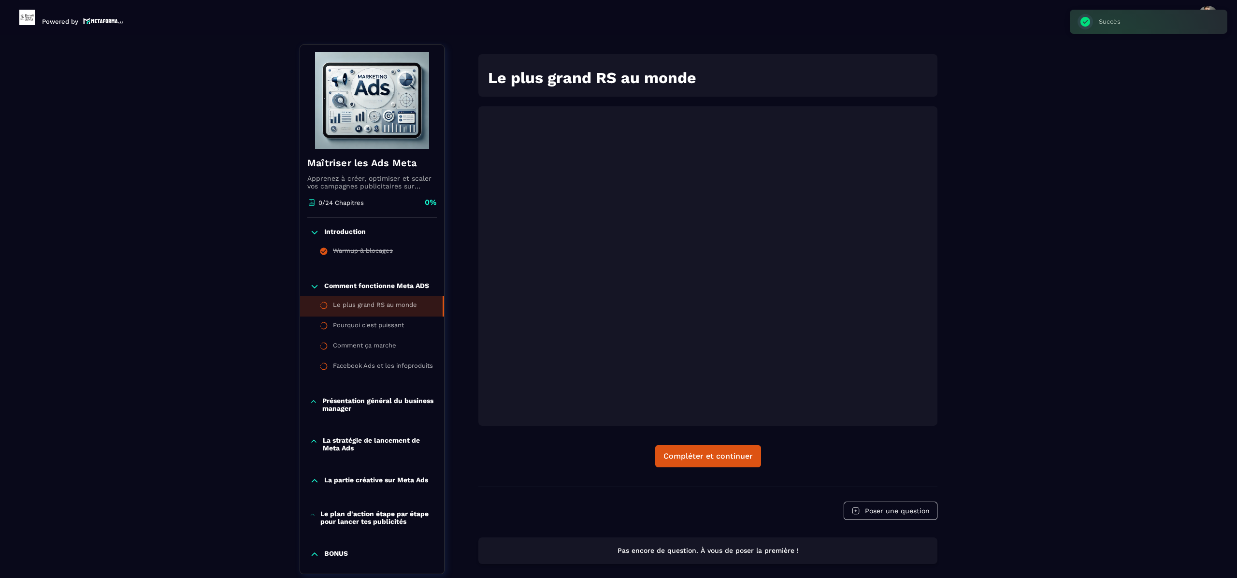
scroll to position [101, 0]
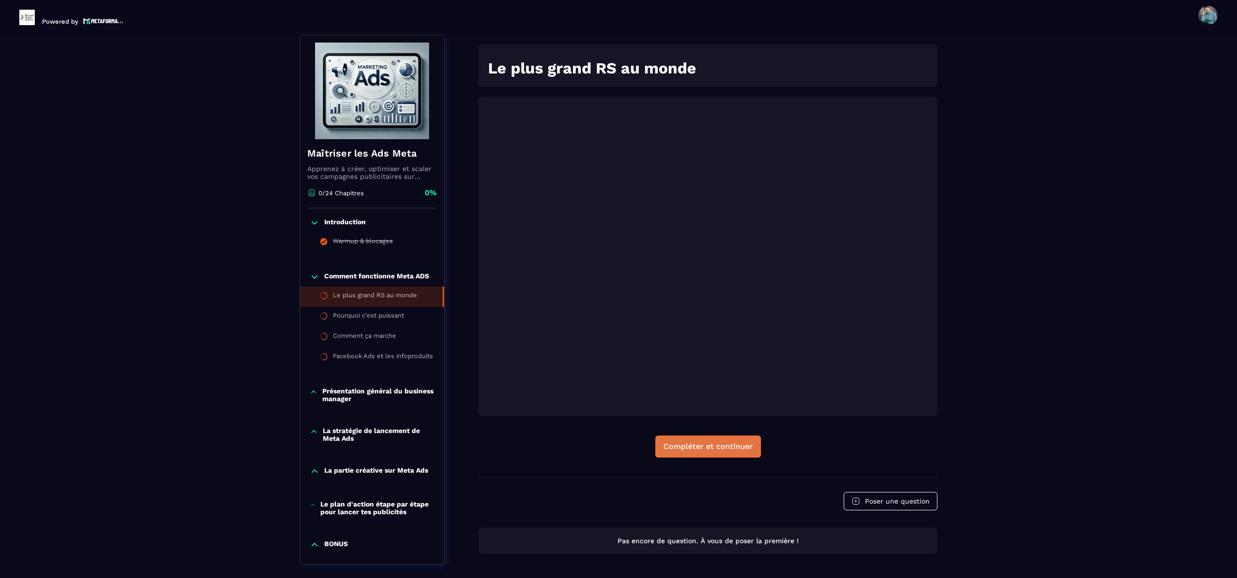
click at [733, 446] on div "Compléter et continuer" at bounding box center [707, 447] width 89 height 10
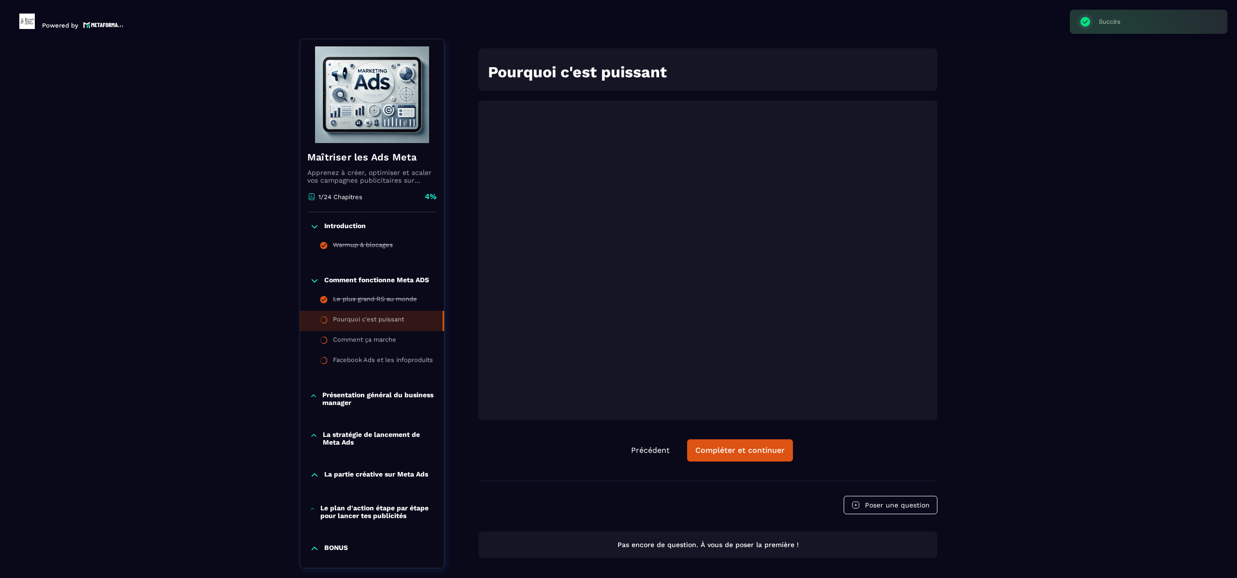
scroll to position [4, 0]
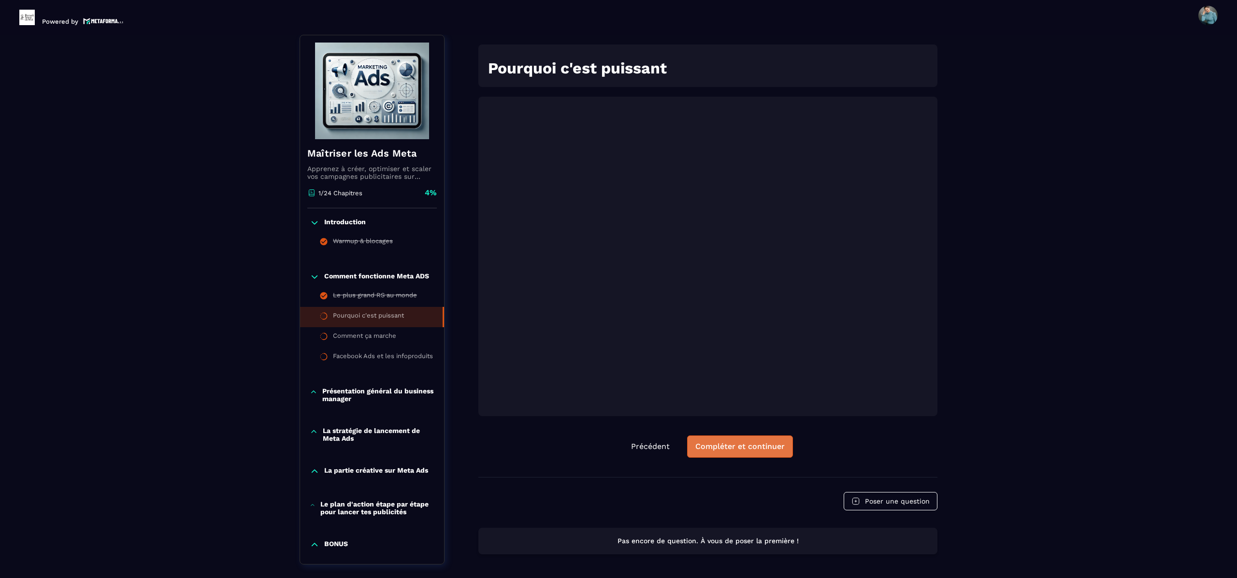
click at [743, 442] on div "Compléter et continuer" at bounding box center [739, 447] width 89 height 10
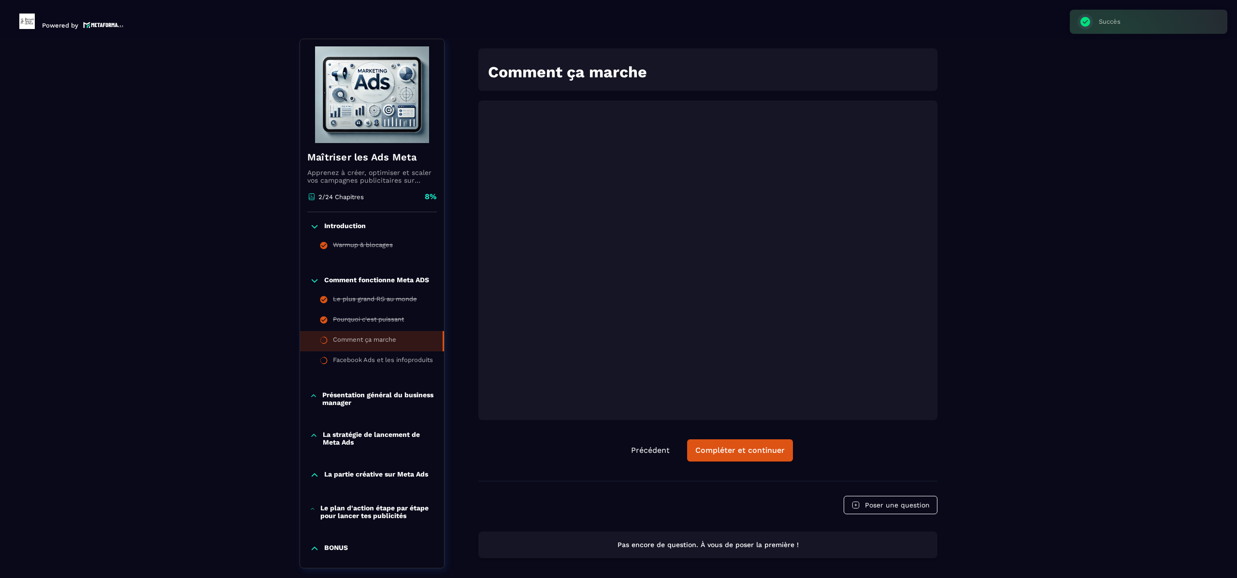
scroll to position [4, 0]
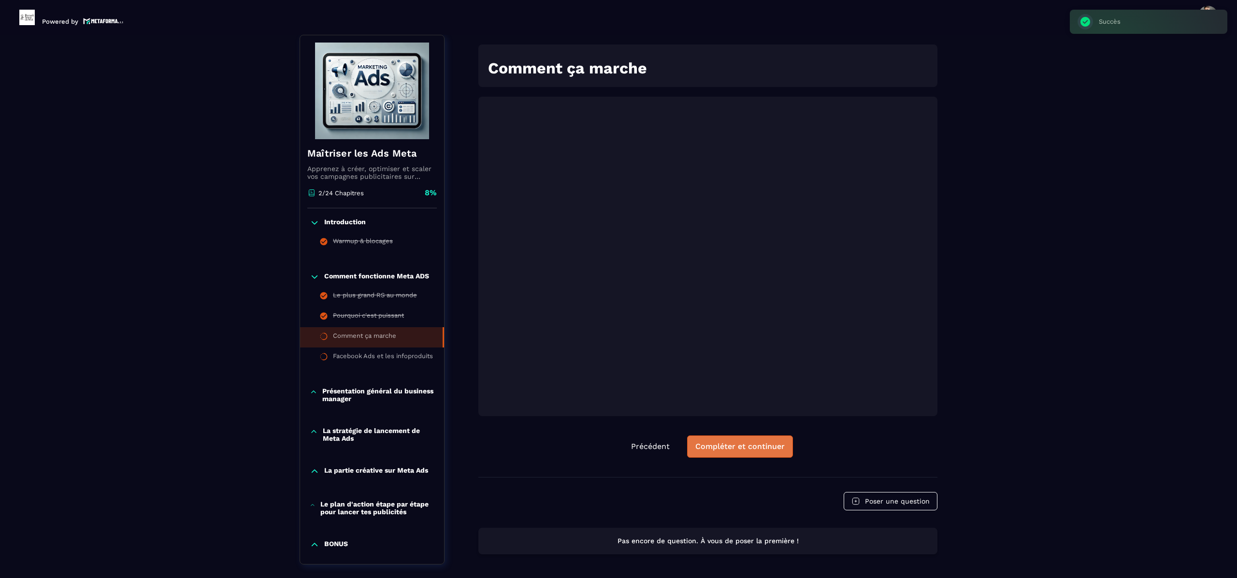
click at [749, 446] on div "Compléter et continuer" at bounding box center [739, 447] width 89 height 10
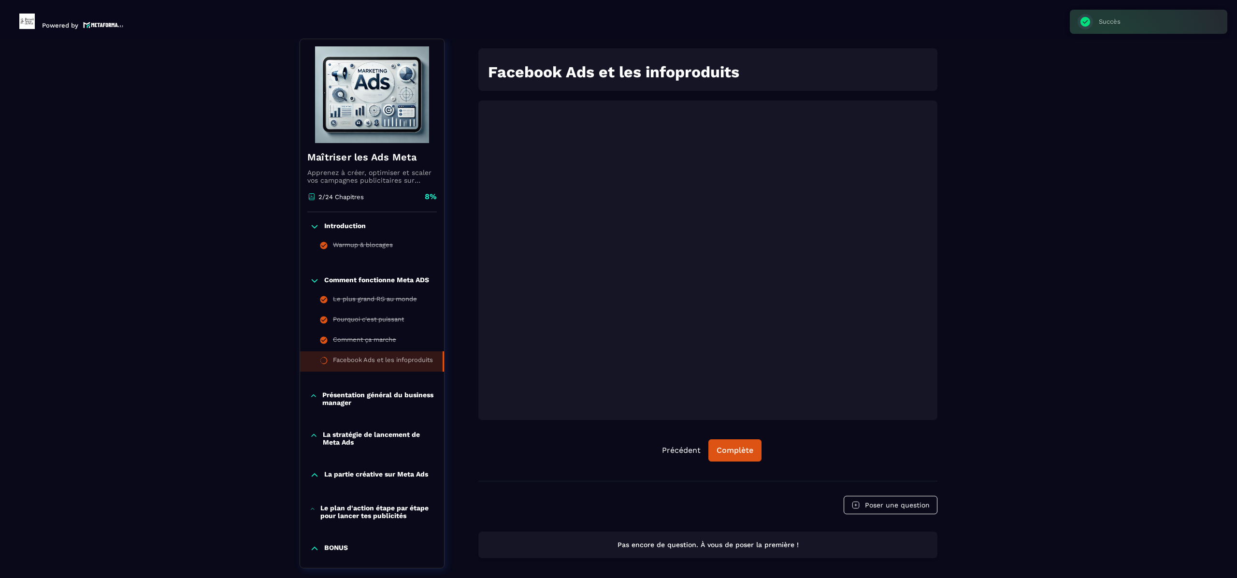
scroll to position [4, 0]
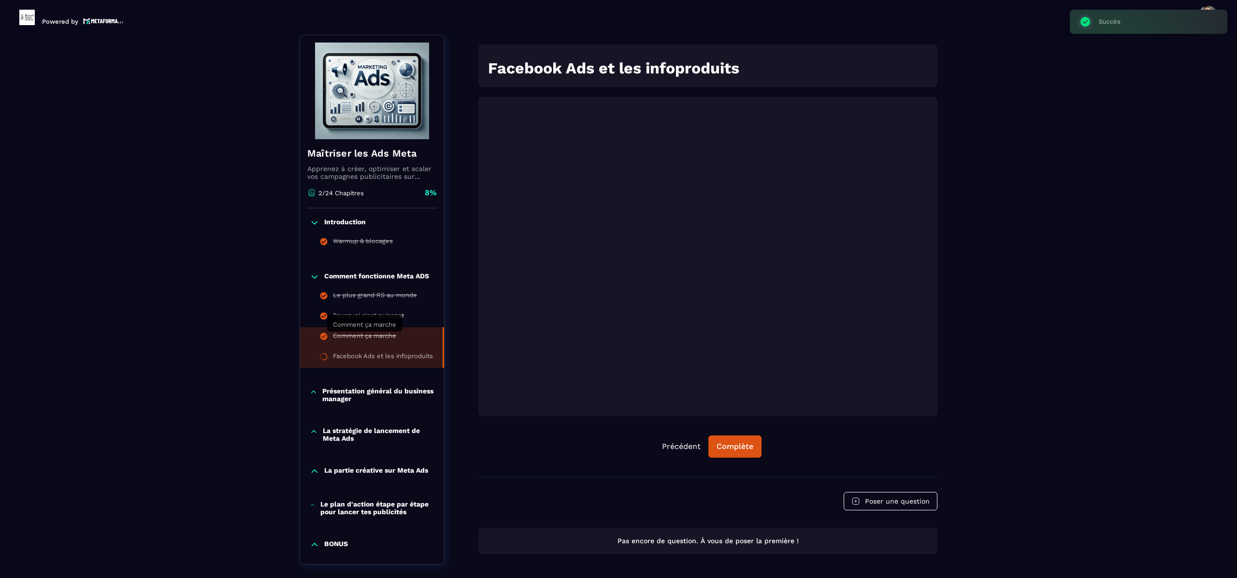
click at [353, 335] on div "Comment ça marche" at bounding box center [364, 337] width 63 height 11
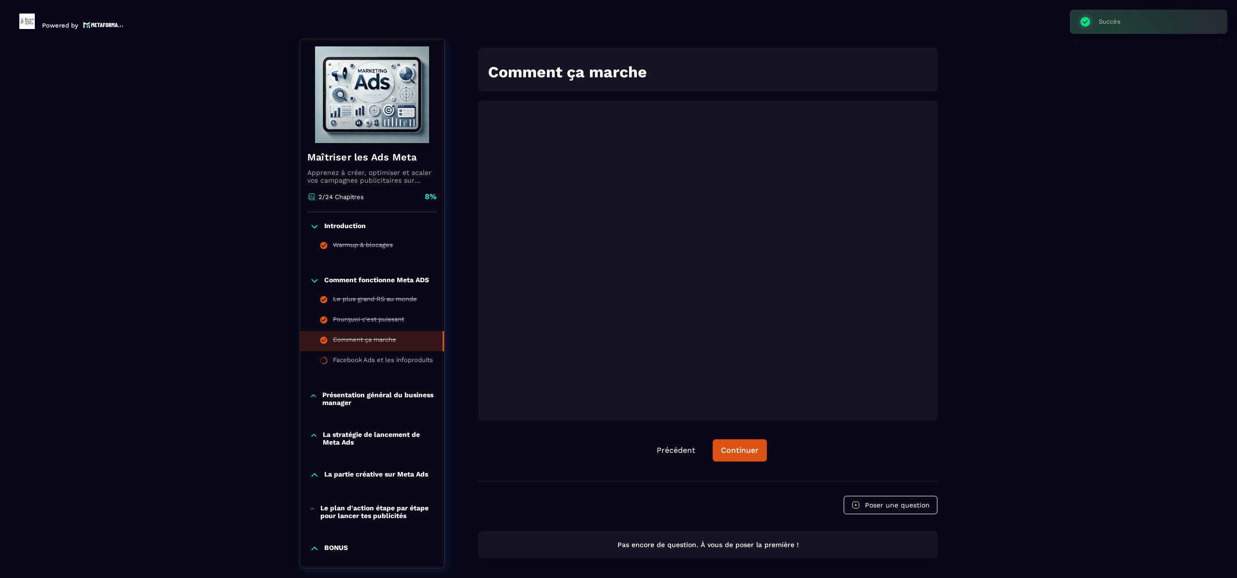
scroll to position [4, 0]
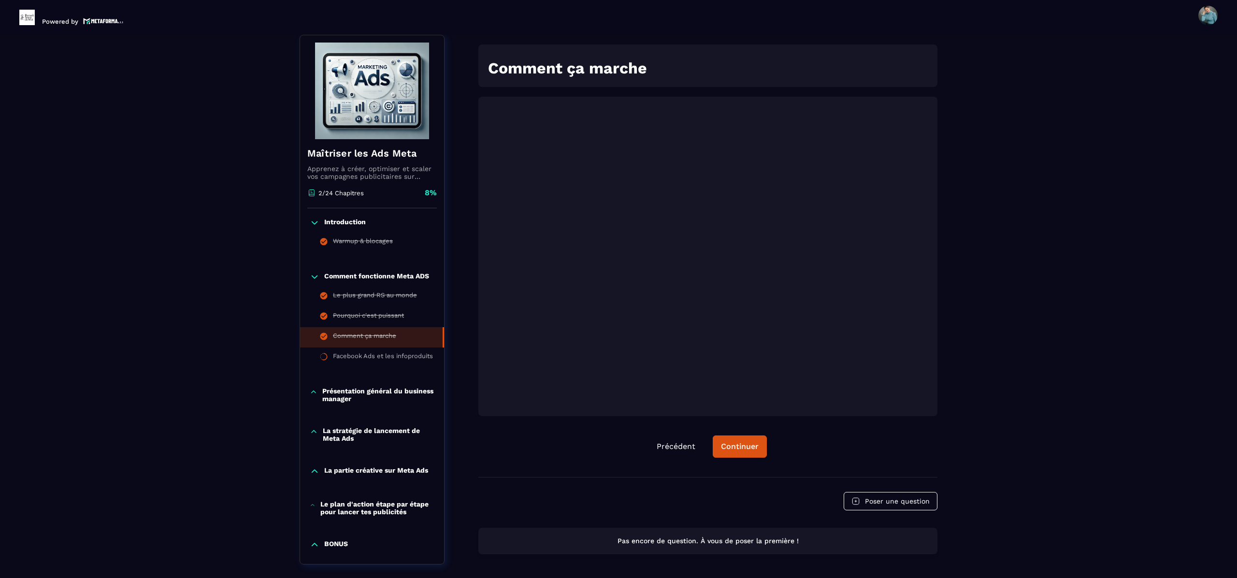
click at [1078, 270] on div "Formations / Maîtriser les Ads Meta / Comment ça marche Maîtriser les Ads Meta …" at bounding box center [618, 279] width 1198 height 594
click at [378, 360] on div "Facebook Ads et les infoproduits" at bounding box center [383, 357] width 100 height 11
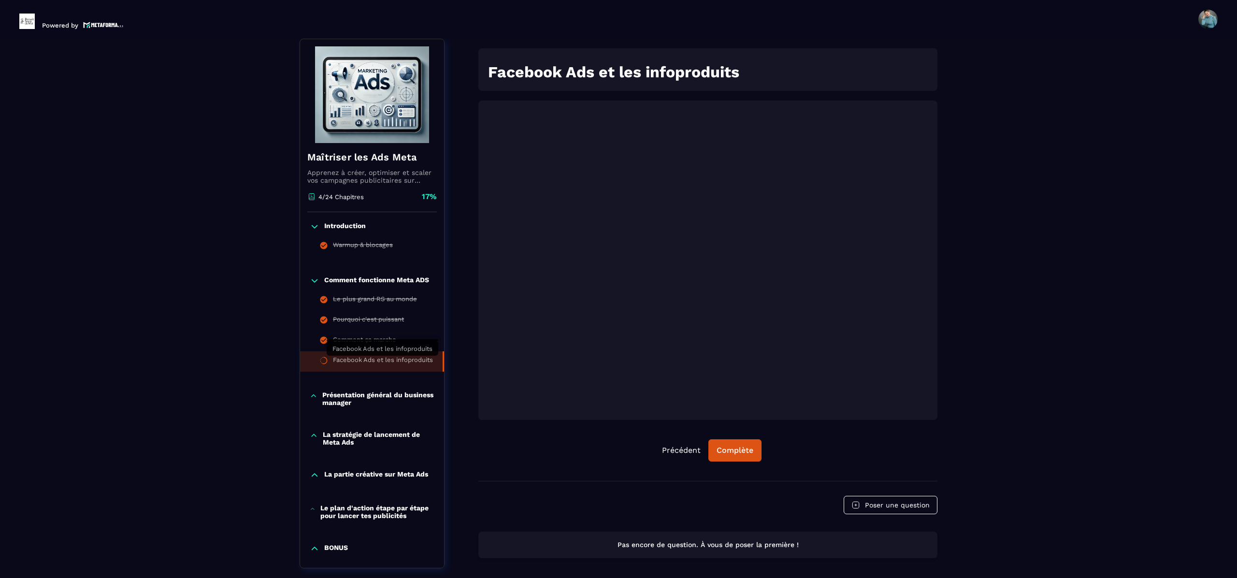
scroll to position [4, 0]
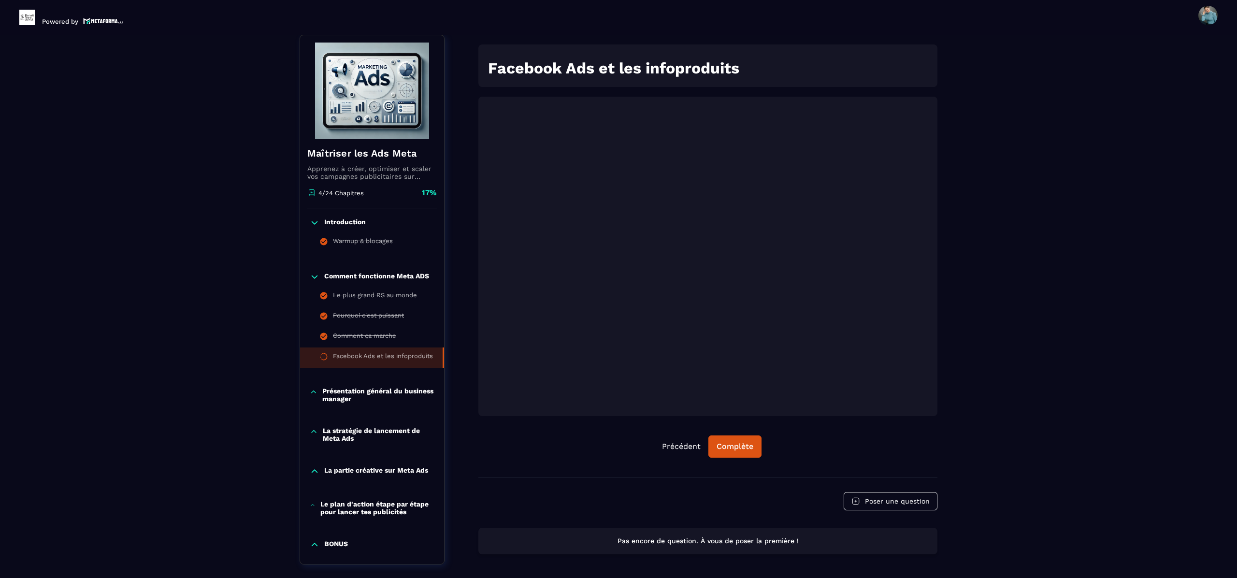
click at [1043, 282] on div "Formations / Maîtriser les Ads Meta / Facebook Ads et les infoproduits Maîtrise…" at bounding box center [618, 279] width 1198 height 594
click at [1056, 357] on div "Formations / Maîtriser les Ads Meta / Facebook Ads et les infoproduits Maîtrise…" at bounding box center [618, 279] width 1198 height 594
click at [1039, 437] on div "Formations / Maîtriser les Ads Meta / Facebook Ads et les infoproduits Maîtrise…" at bounding box center [618, 279] width 1198 height 594
click at [1042, 434] on div "Formations / Maîtriser les Ads Meta / Facebook Ads et les infoproduits Maîtrise…" at bounding box center [618, 279] width 1198 height 594
click at [728, 446] on div "Complète" at bounding box center [735, 447] width 37 height 10
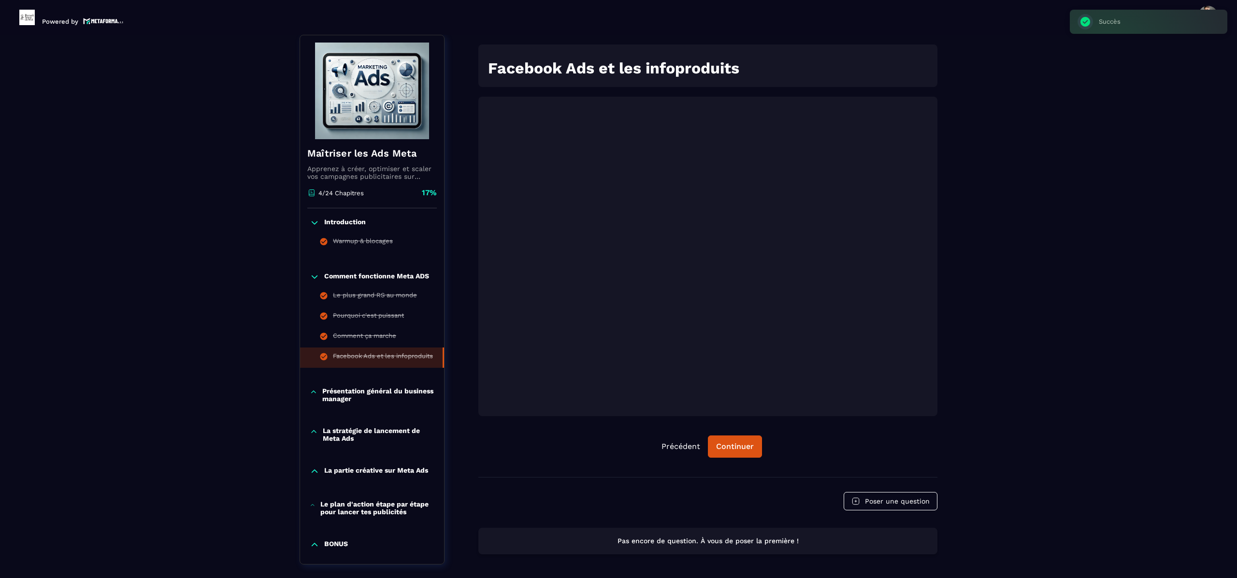
click at [333, 395] on p "Présentation général du business manager" at bounding box center [378, 394] width 112 height 15
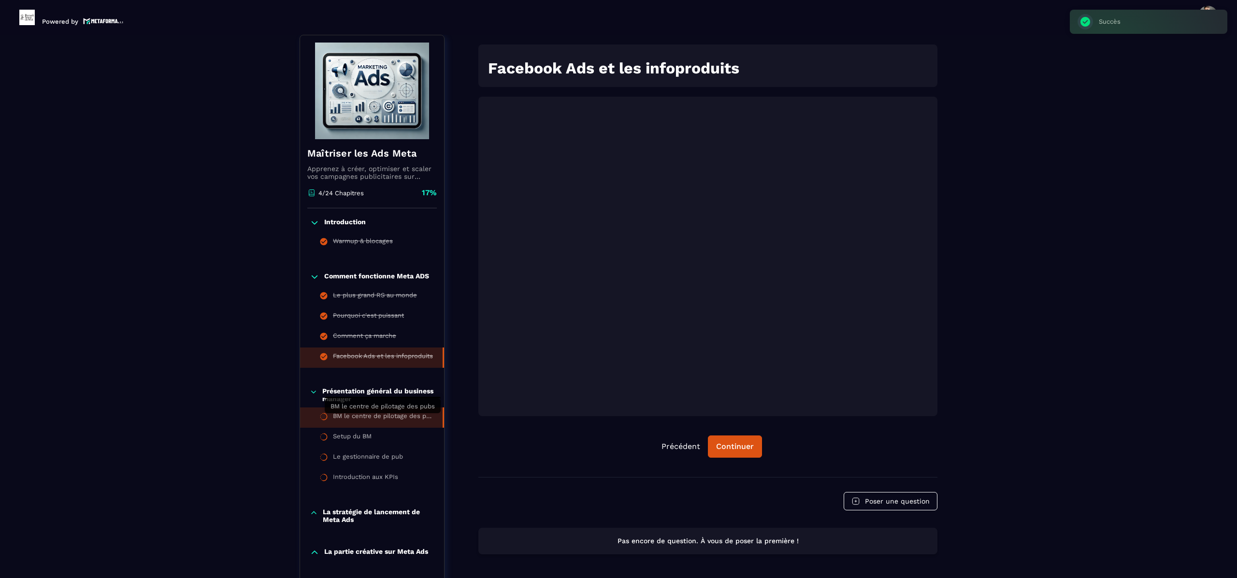
click at [360, 417] on div "BM le centre de pilotage des pubs" at bounding box center [383, 417] width 100 height 11
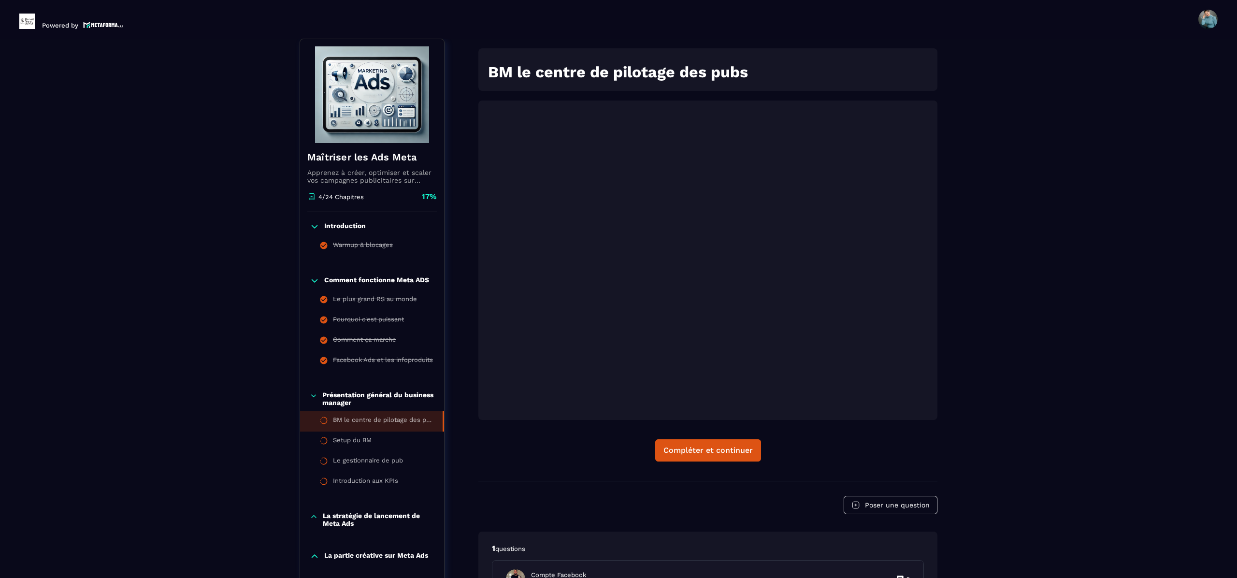
scroll to position [4, 0]
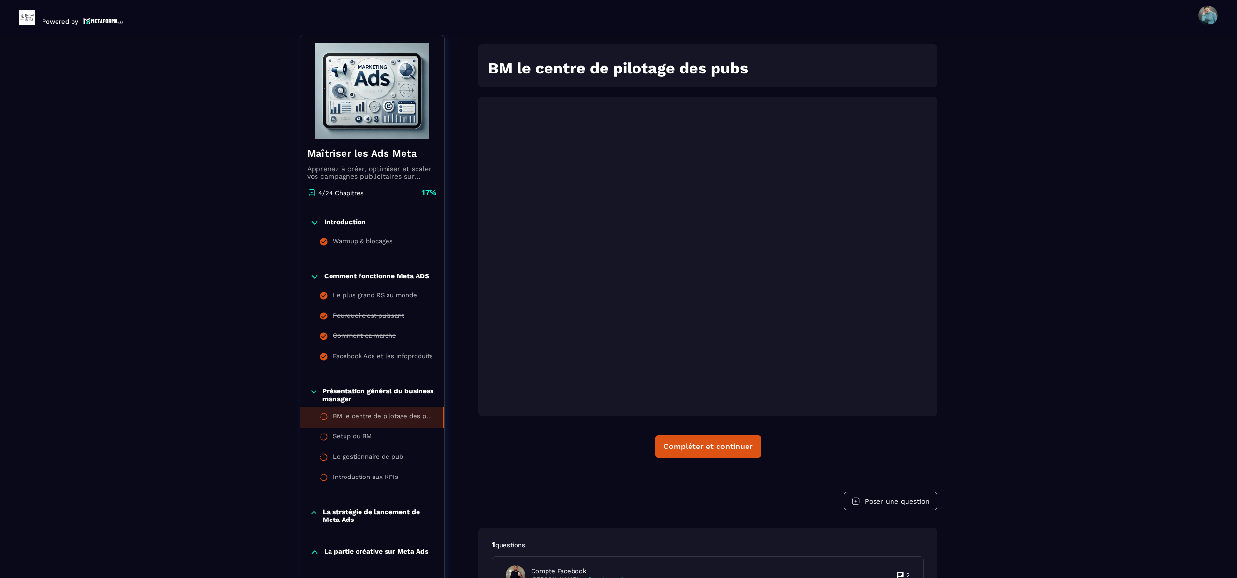
click at [1123, 206] on div "Formations / Maîtriser les Ads Meta / BM le centre de pilotage des pubs Maîtris…" at bounding box center [618, 320] width 1198 height 676
click at [706, 450] on div "Compléter et continuer" at bounding box center [707, 447] width 89 height 10
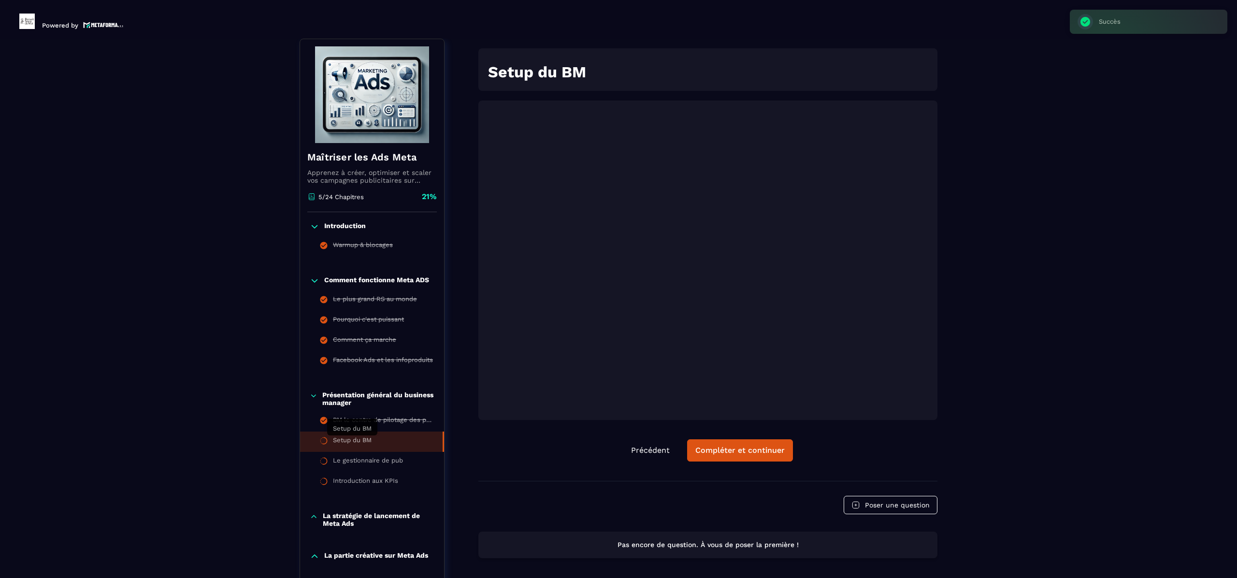
scroll to position [4, 0]
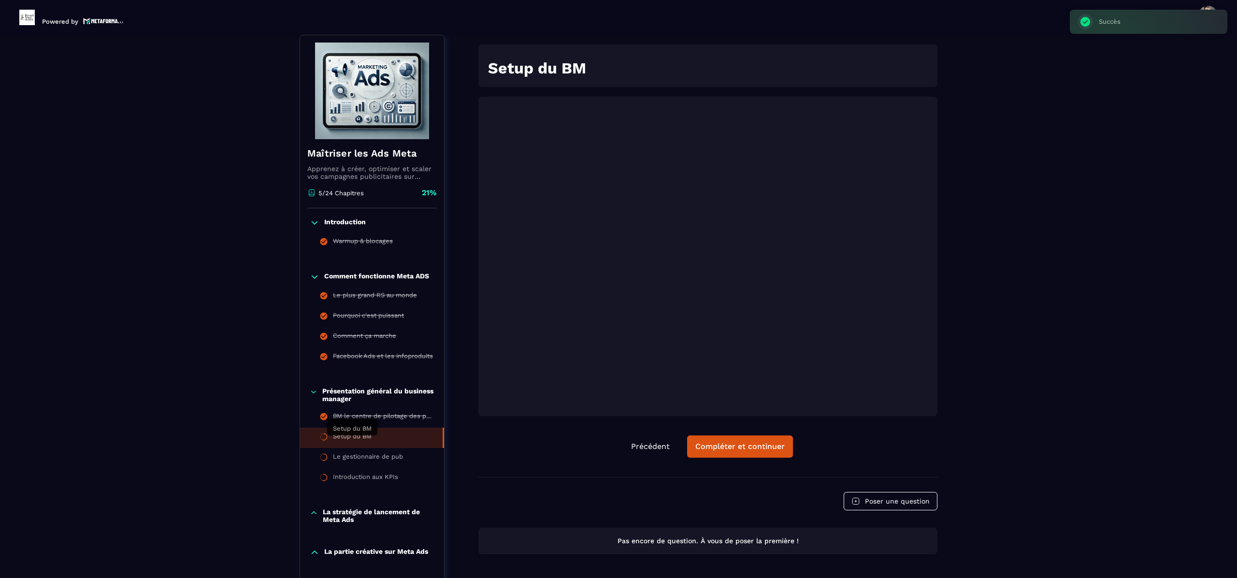
click at [354, 442] on div "Setup du BM" at bounding box center [352, 437] width 39 height 11
click at [715, 449] on div "Compléter et continuer" at bounding box center [739, 447] width 89 height 10
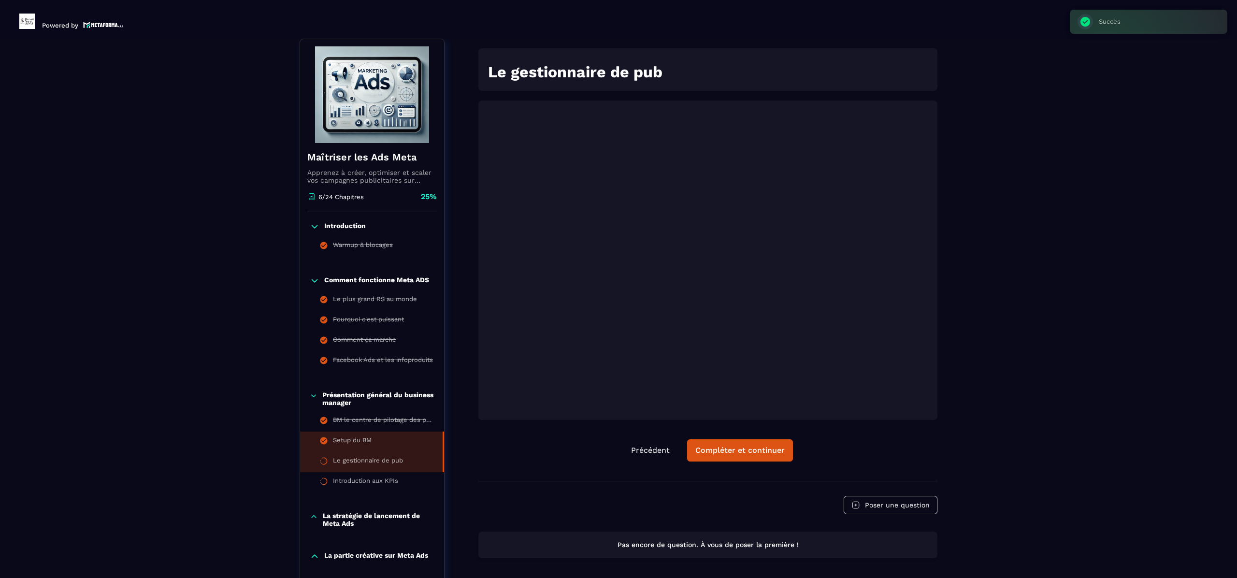
scroll to position [4, 0]
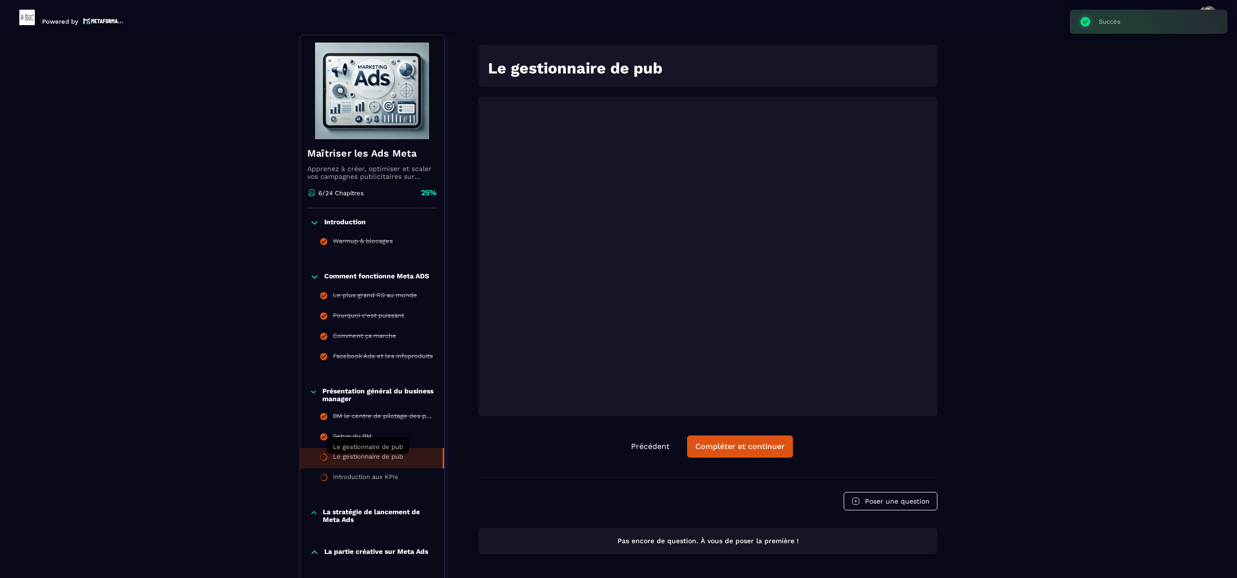
click at [364, 459] on div "Le gestionnaire de pub" at bounding box center [368, 458] width 70 height 11
click at [443, 518] on div "La stratégie de lancement de Meta Ads" at bounding box center [372, 515] width 144 height 15
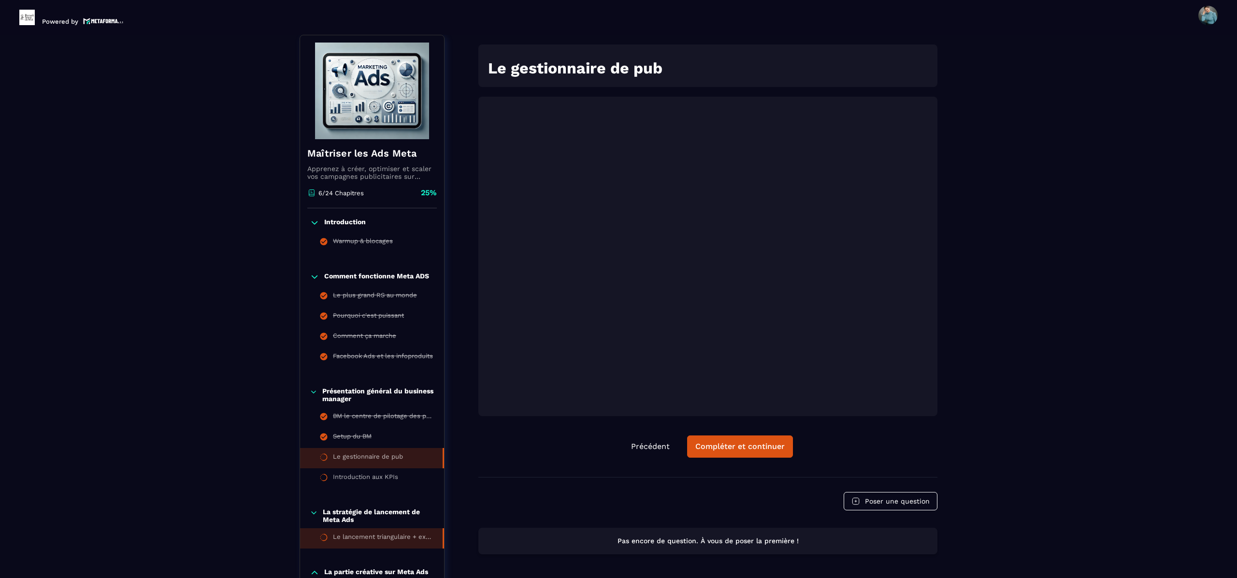
click at [440, 548] on li "Le lancement triangulaire + exemple de tunnel et résultats" at bounding box center [372, 538] width 144 height 20
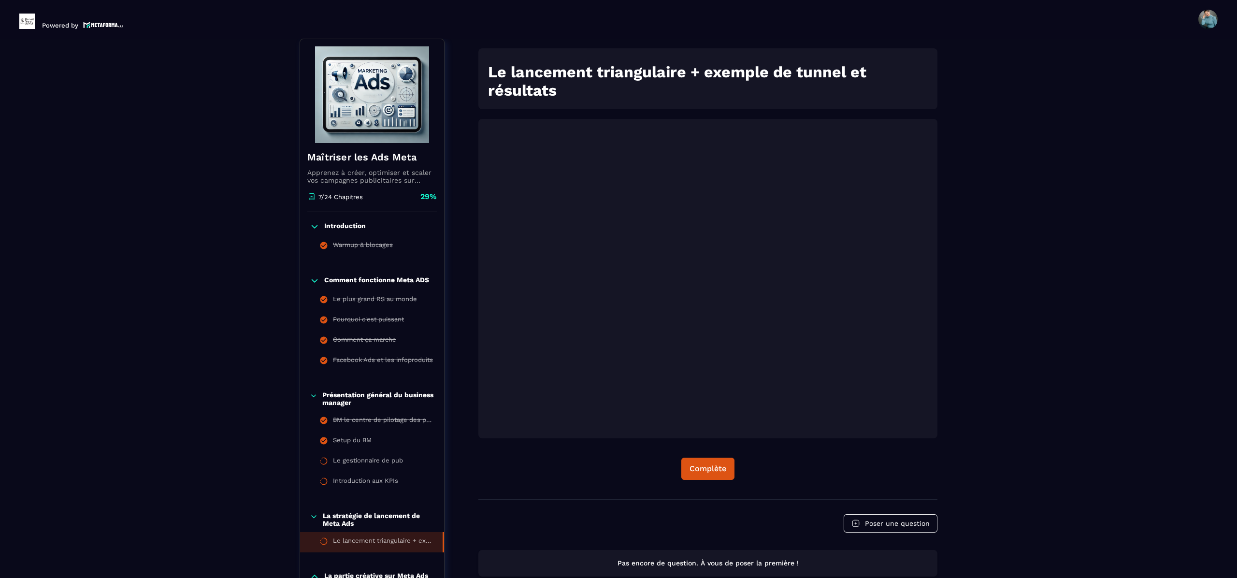
scroll to position [4, 0]
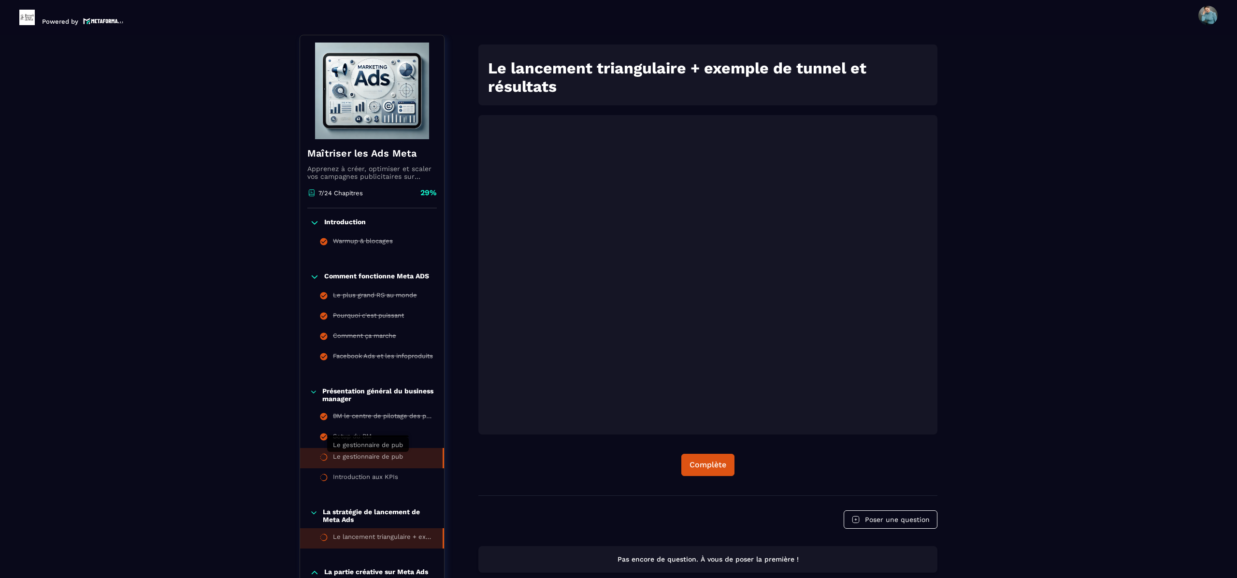
click at [369, 460] on div "Le gestionnaire de pub" at bounding box center [368, 458] width 70 height 11
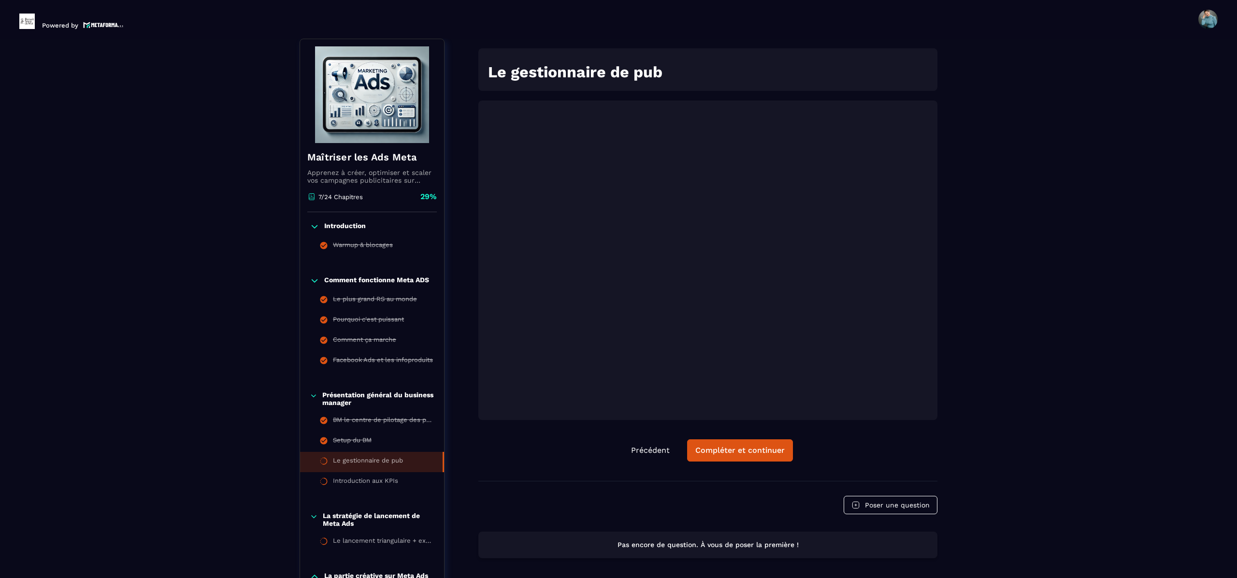
scroll to position [4, 0]
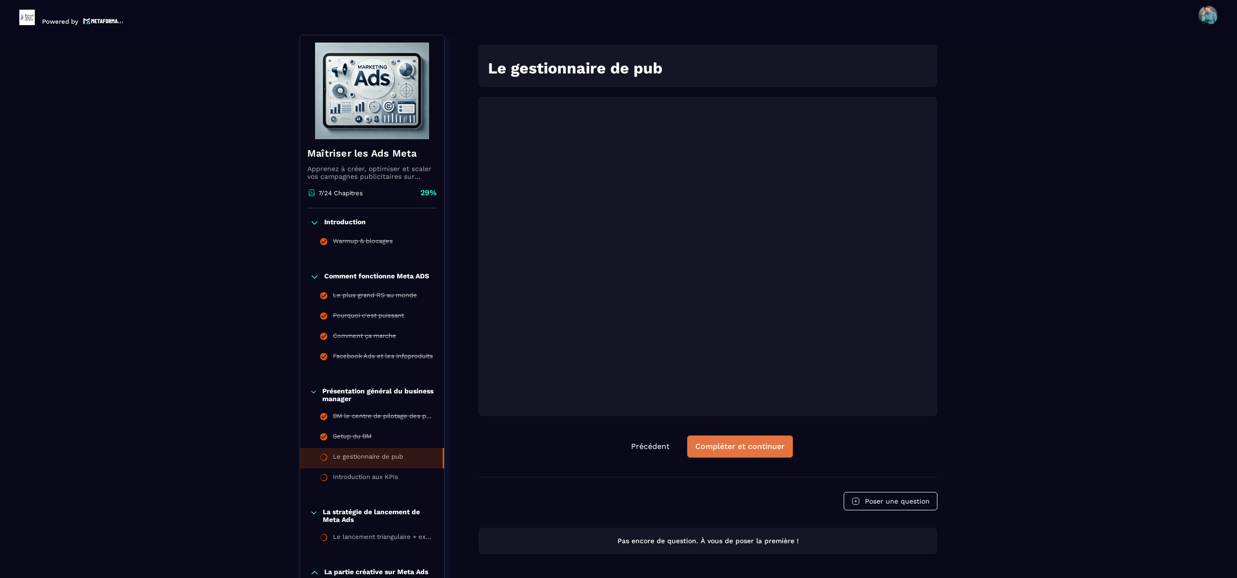
click at [742, 444] on div "Compléter et continuer" at bounding box center [739, 447] width 89 height 10
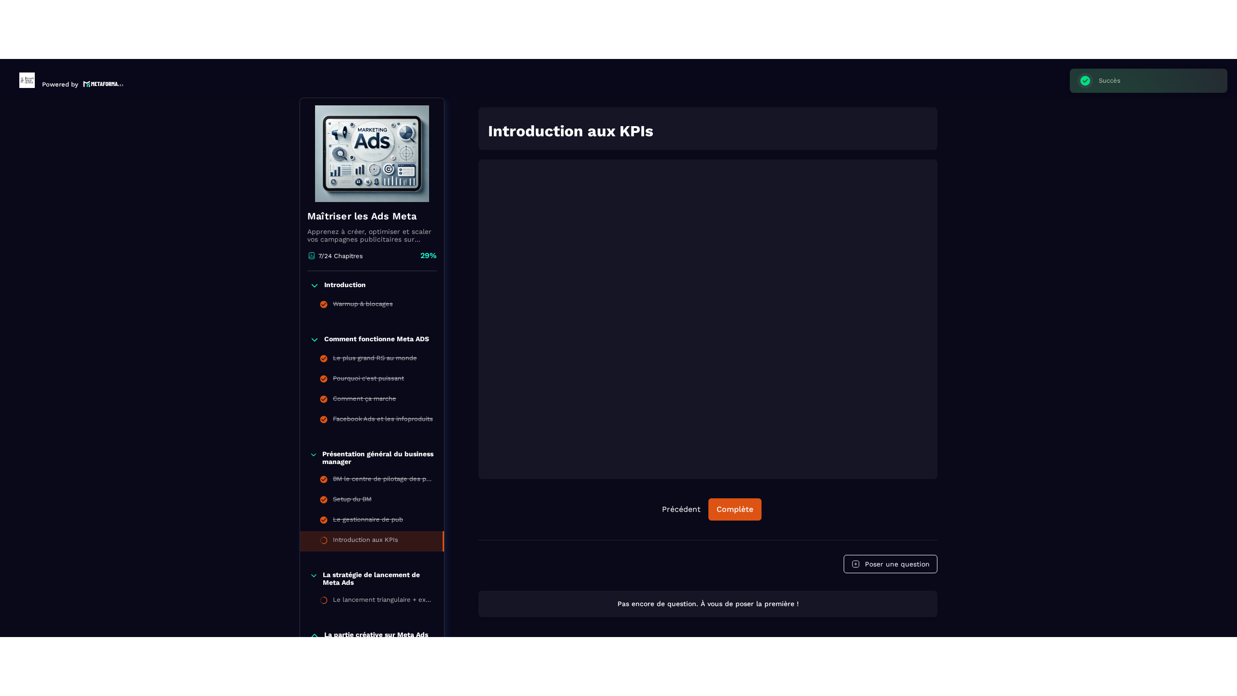
scroll to position [4, 0]
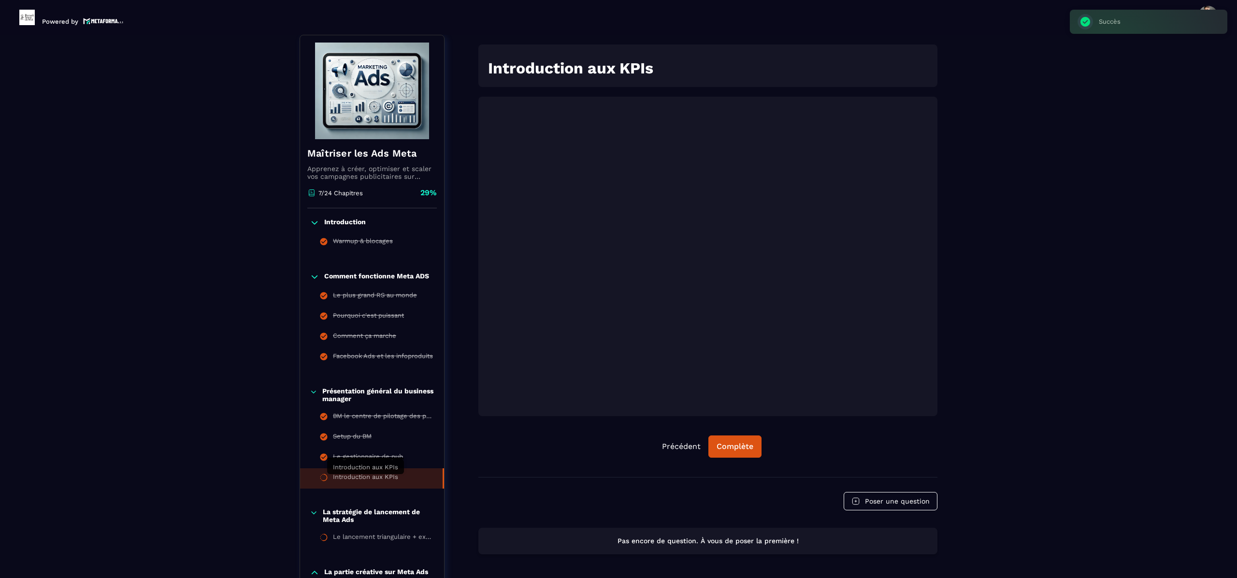
click at [377, 481] on div "Introduction aux KPIs" at bounding box center [365, 478] width 65 height 11
